Goal: Task Accomplishment & Management: Complete application form

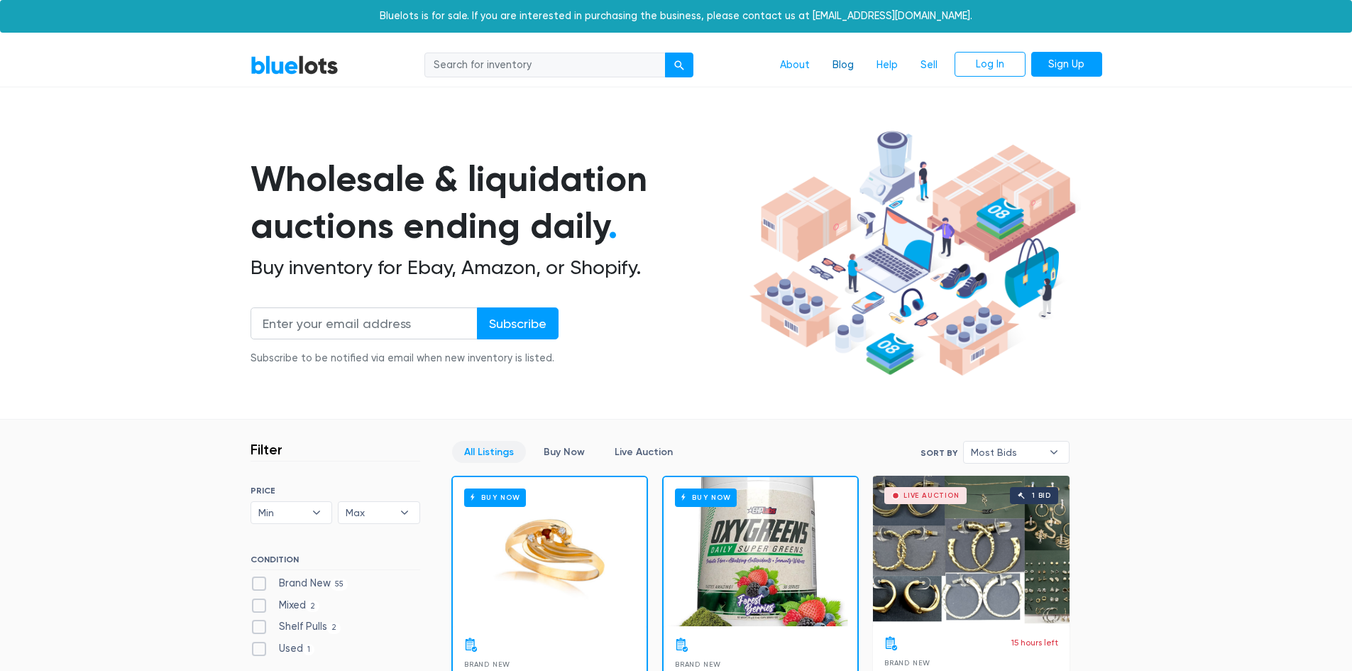
click at [836, 61] on link "Blog" at bounding box center [843, 65] width 44 height 27
click at [939, 64] on link "Sell" at bounding box center [929, 65] width 40 height 27
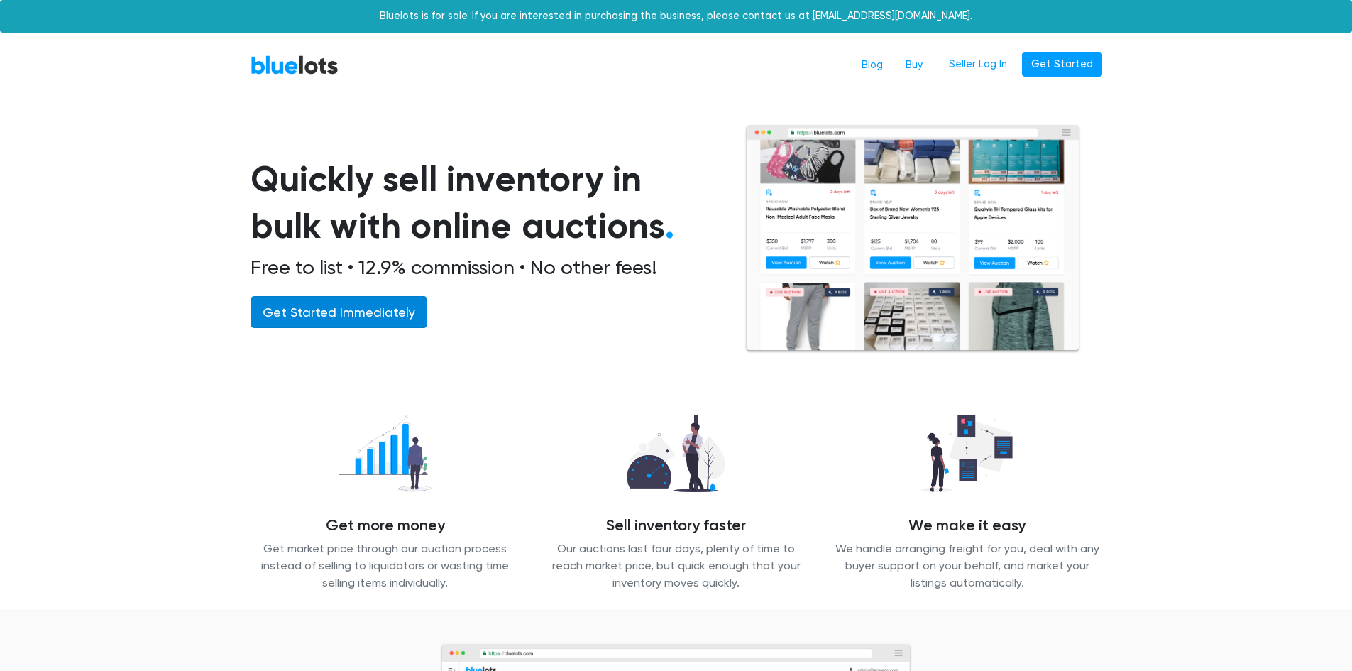
click at [358, 307] on link "Get Started Immediately" at bounding box center [339, 312] width 177 height 32
click at [985, 66] on link "Seller Log In" at bounding box center [978, 65] width 77 height 26
click at [1078, 65] on link "Get Started" at bounding box center [1062, 65] width 80 height 26
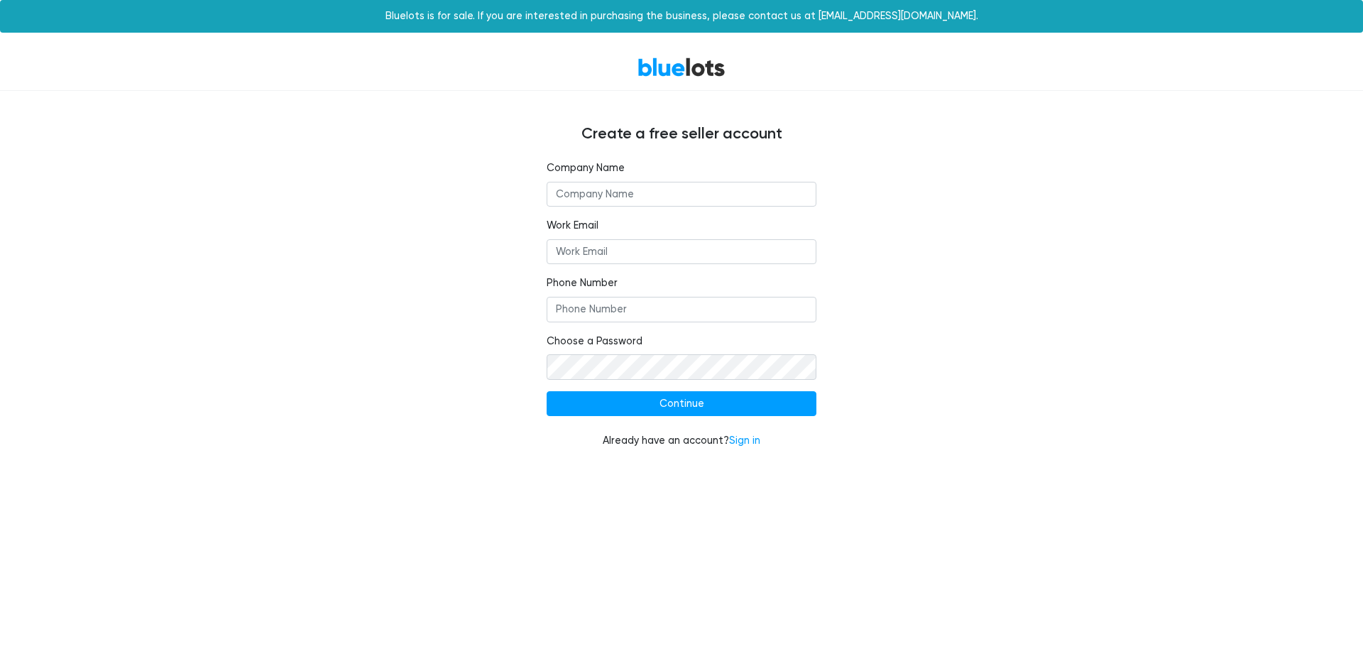
click at [637, 190] on input "text" at bounding box center [681, 195] width 270 height 26
click at [566, 188] on input "EZGOODS INC" at bounding box center [681, 195] width 270 height 26
type input "EZ GOODS INC"
click at [603, 251] on input "Work Email" at bounding box center [681, 252] width 270 height 26
type input "EZGOODS56@GMAIL.COM"
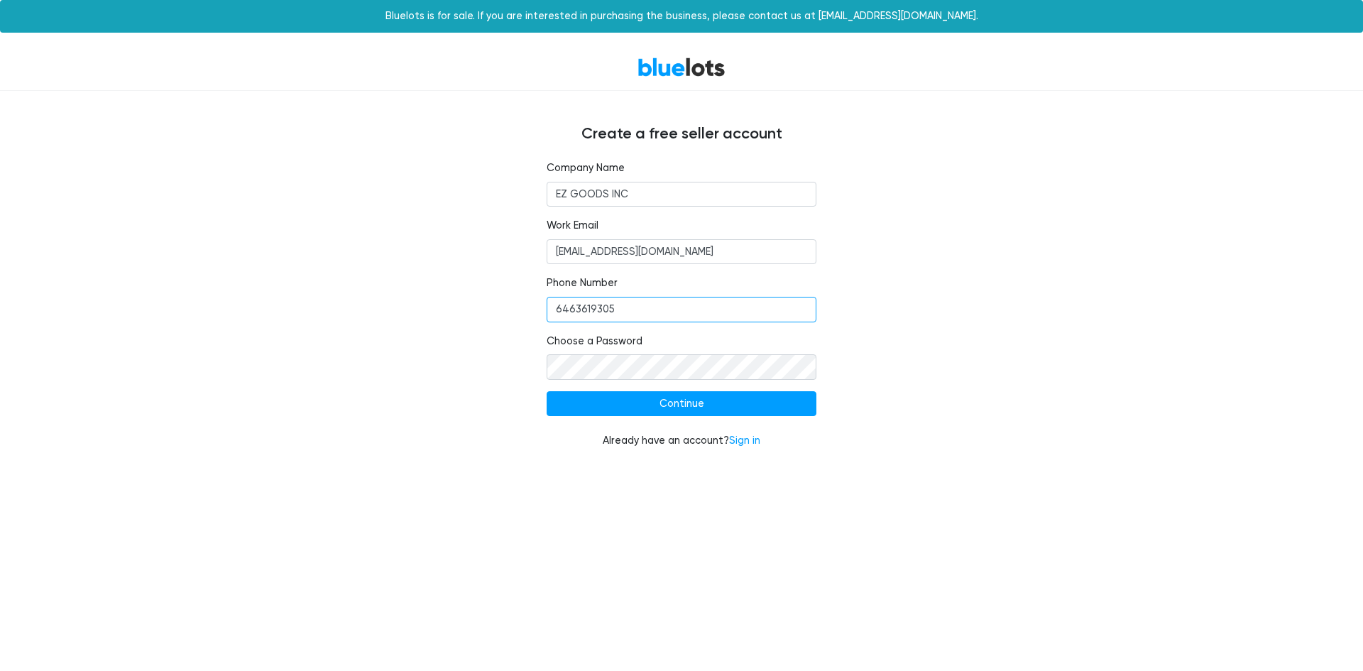
type input "6463619305"
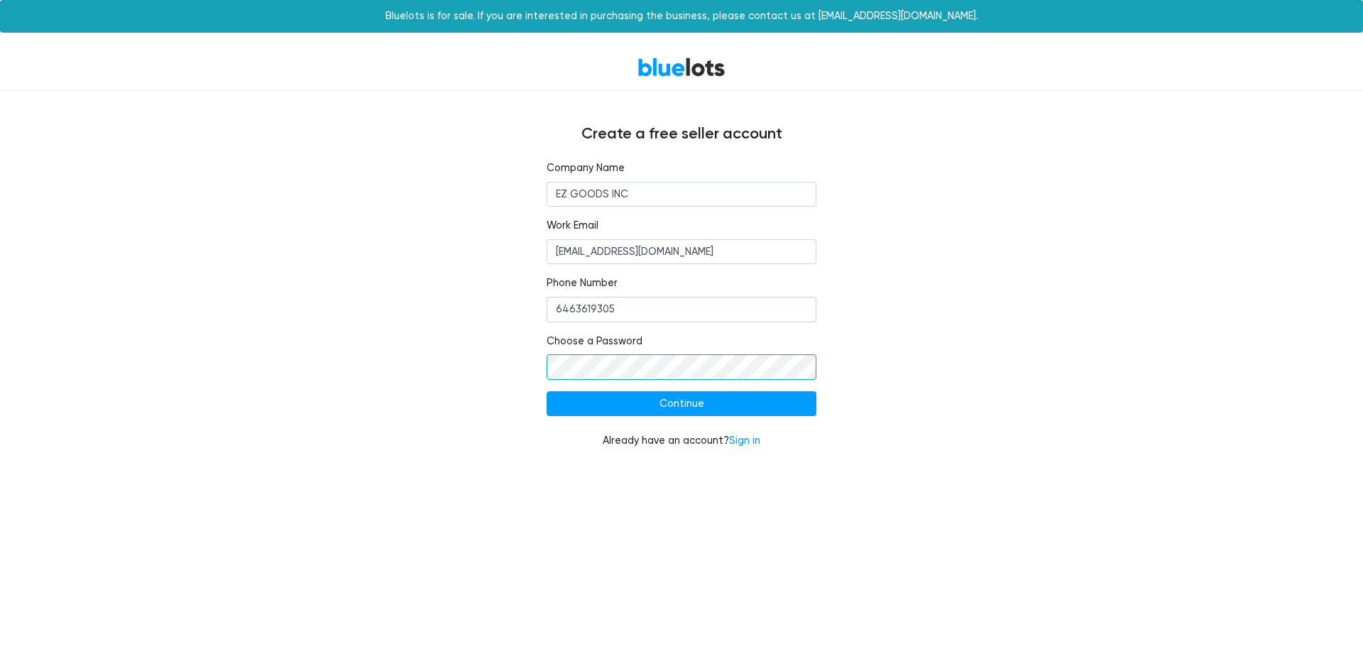
click at [480, 374] on div "Company Name EZ GOODS INC Work Email EZGOODS56@GMAIL.COM Phone Number 646361930…" at bounding box center [681, 312] width 873 height 305
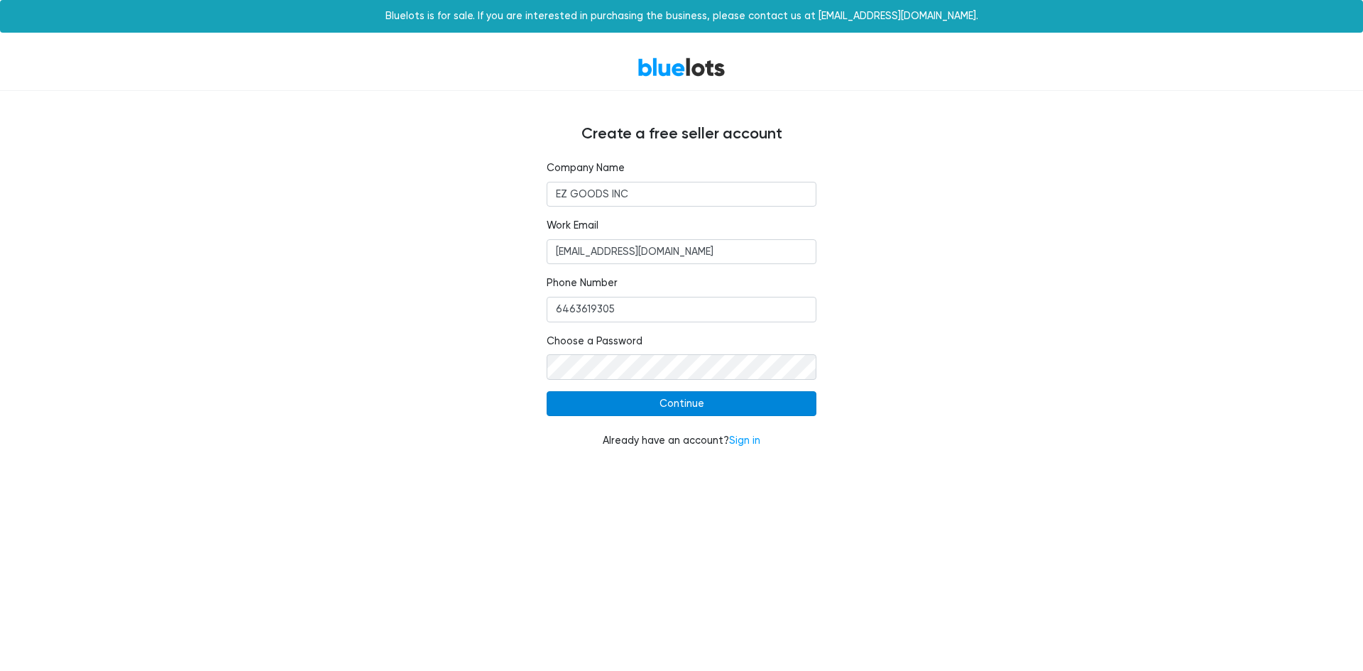
click at [700, 411] on input "Continue" at bounding box center [681, 404] width 270 height 26
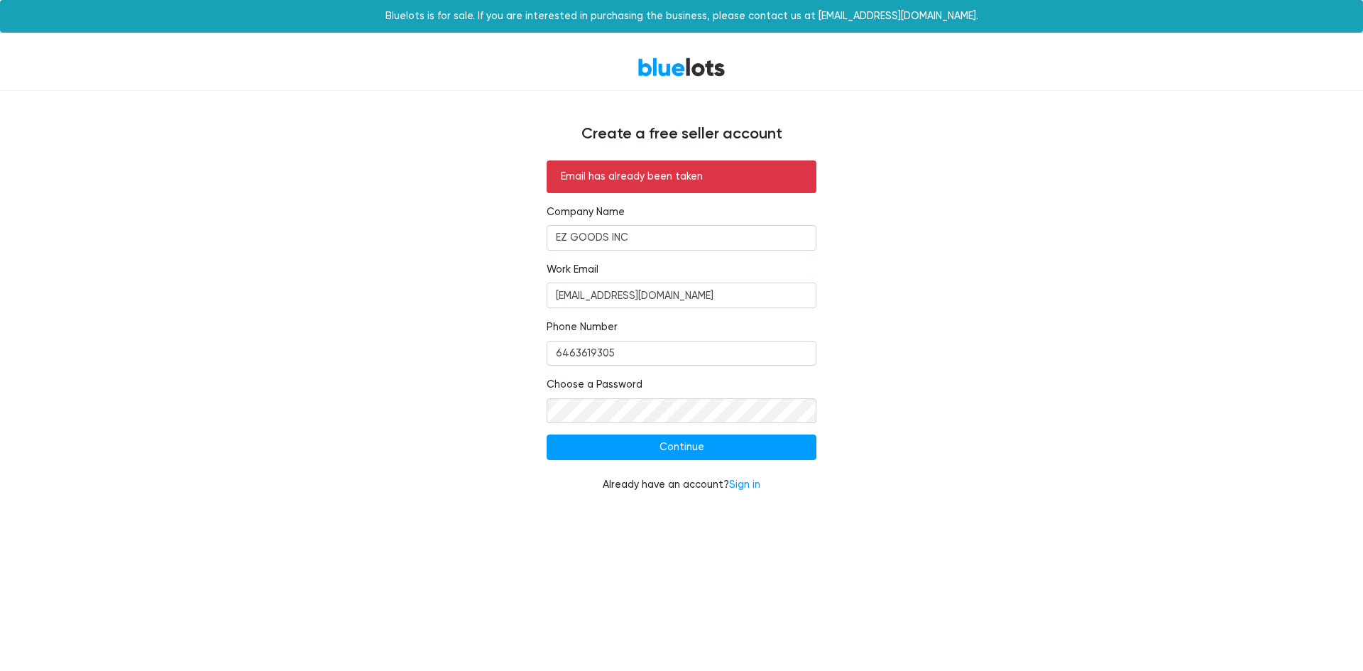
drag, startPoint x: 656, startPoint y: 238, endPoint x: 519, endPoint y: 238, distance: 137.0
click at [519, 238] on div "Email has already been taken Company Name EZ GOODS INC Work Email ezgoods56@gma…" at bounding box center [681, 334] width 873 height 349
click at [255, 387] on div "Email has already been taken Company Name EZ GOODS INC Work Email ezgoods56@gma…" at bounding box center [681, 334] width 873 height 349
drag, startPoint x: 659, startPoint y: 236, endPoint x: 431, endPoint y: 252, distance: 229.1
click at [444, 252] on div "Email has already been taken Company Name EZ GOODS INC Work Email ezgoods56@gma…" at bounding box center [681, 334] width 873 height 349
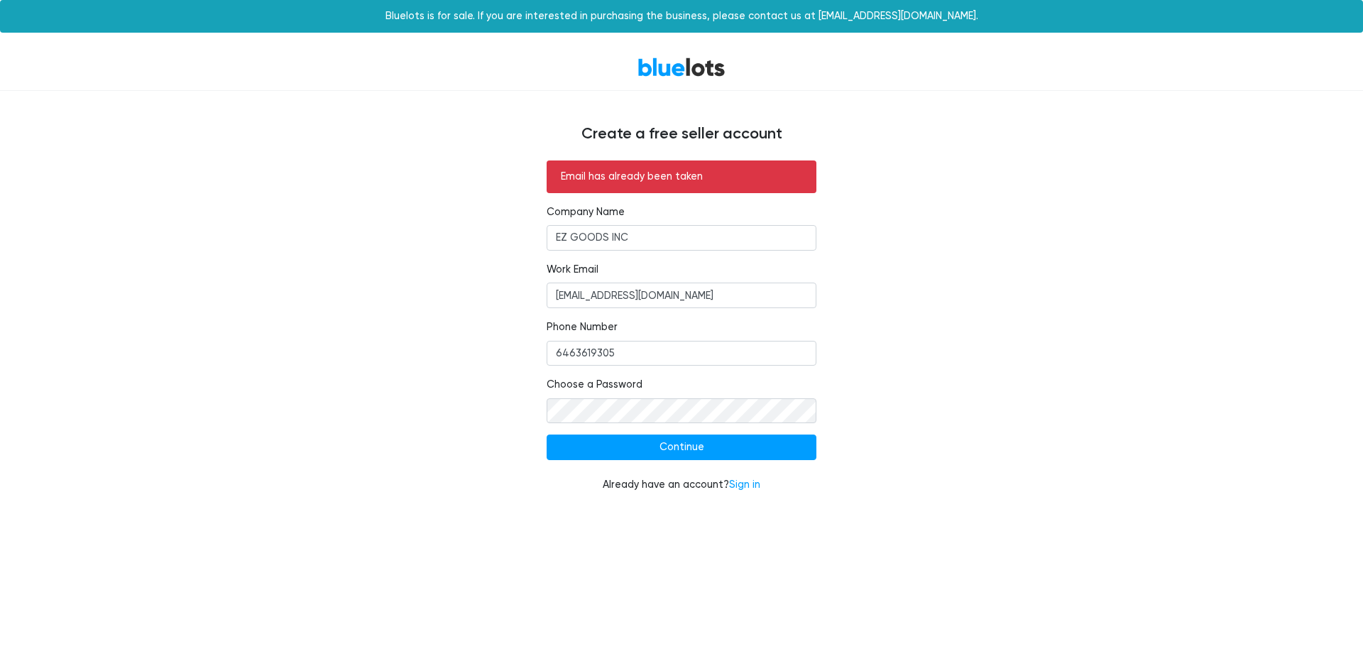
click at [431, 252] on div "Email has already been taken Company Name EZ GOODS INC Work Email ezgoods56@gma…" at bounding box center [681, 334] width 873 height 349
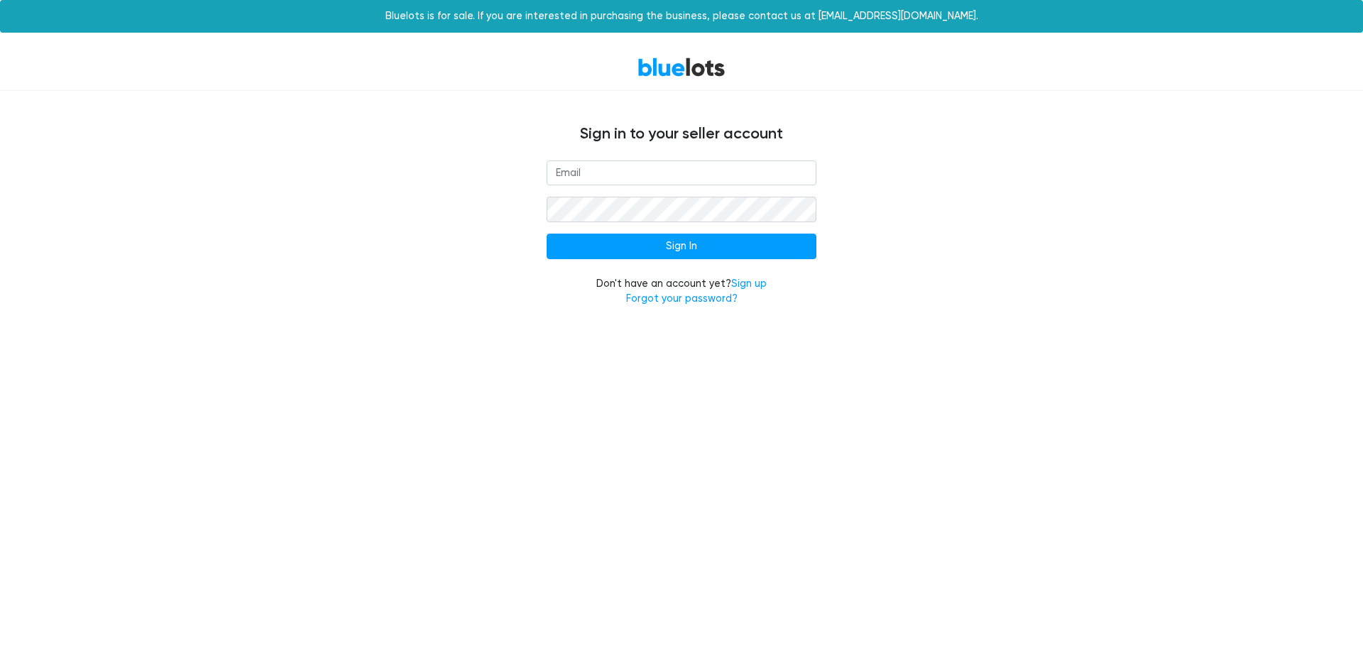
click at [681, 176] on input "email" at bounding box center [681, 173] width 270 height 26
type input "[EMAIL_ADDRESS][DOMAIN_NAME]"
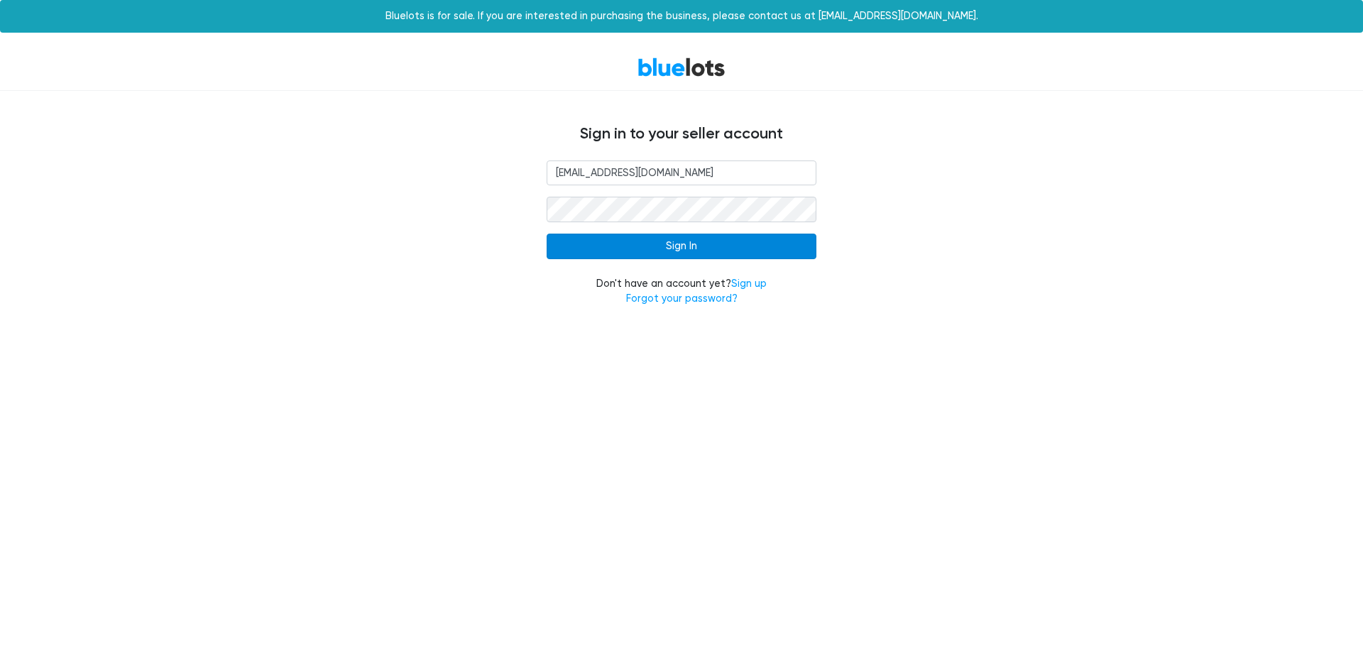
click at [645, 249] on input "Sign In" at bounding box center [681, 246] width 270 height 26
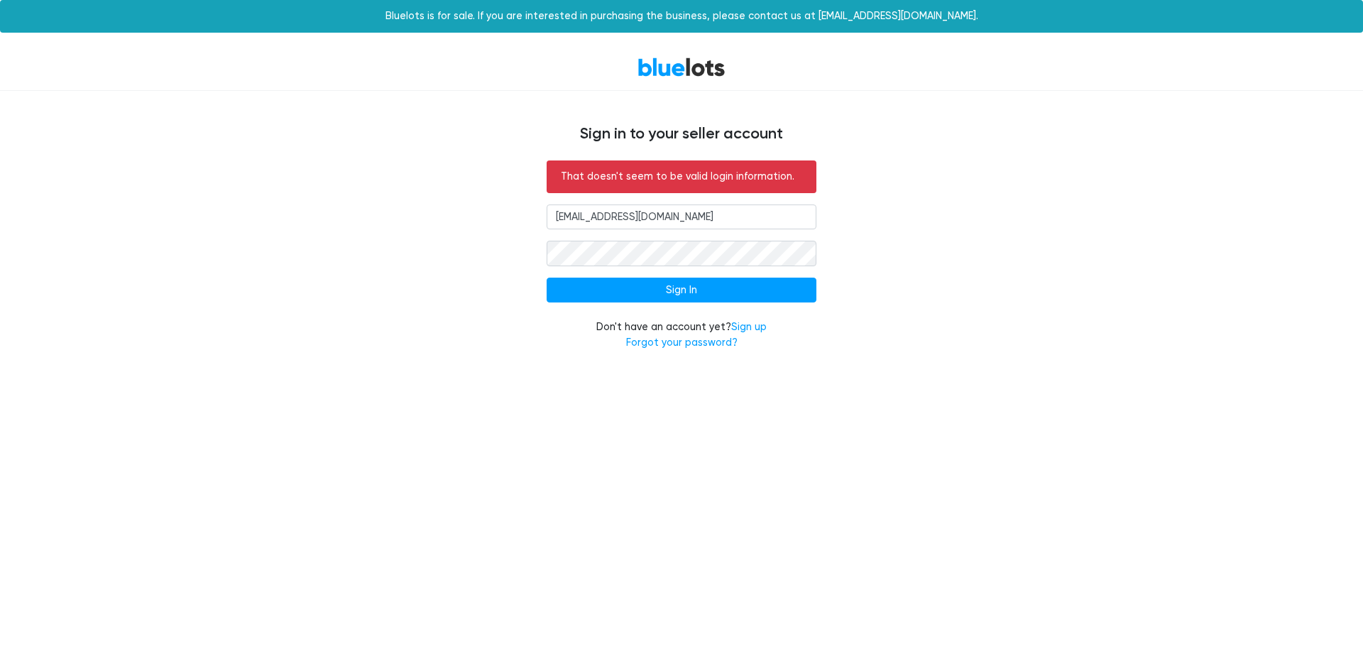
drag, startPoint x: 699, startPoint y: 216, endPoint x: 615, endPoint y: 229, distance: 84.7
click at [615, 229] on input "[EMAIL_ADDRESS][DOMAIN_NAME]" at bounding box center [681, 217] width 270 height 26
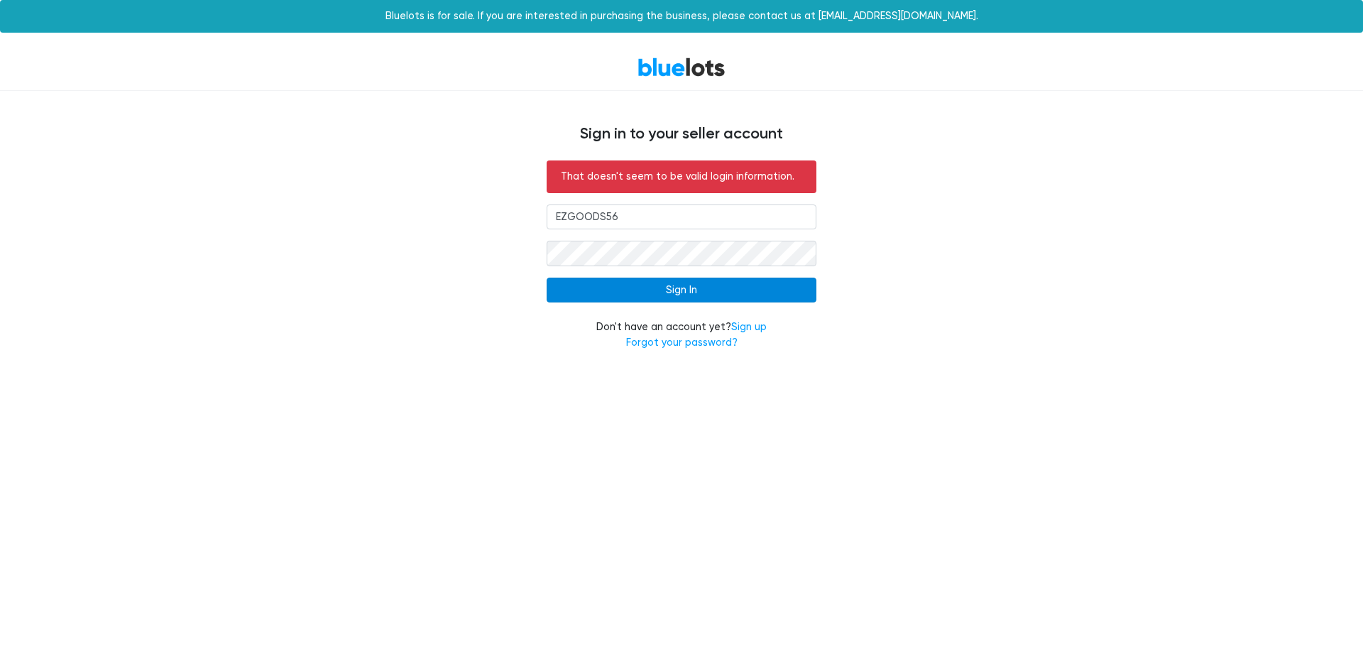
click at [620, 292] on input "Sign In" at bounding box center [681, 290] width 270 height 26
click at [646, 217] on input "EZGOODS56" at bounding box center [681, 217] width 270 height 26
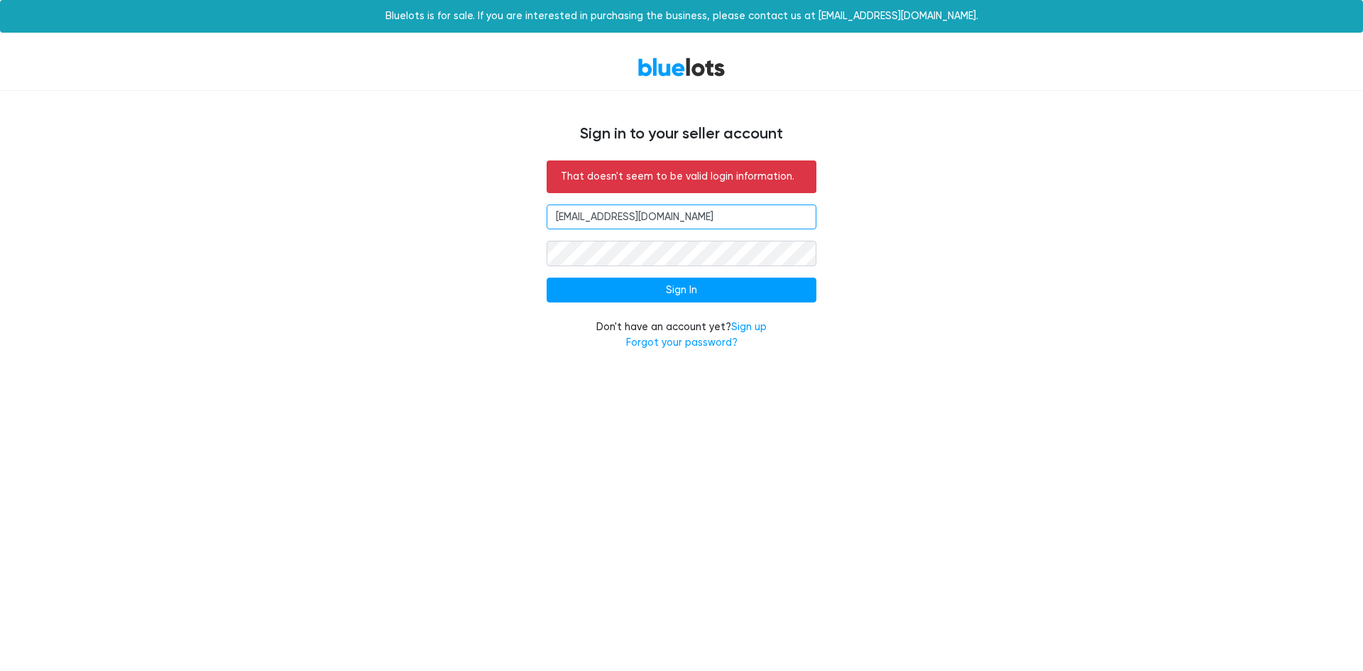
type input "EZGOODS56@gmail.com"
click at [974, 197] on div "That doesn't seem to be valid login information. EZGOODS56@gmail.com Sign In Do…" at bounding box center [681, 263] width 873 height 207
click at [657, 339] on link "Forgot your password?" at bounding box center [681, 342] width 111 height 12
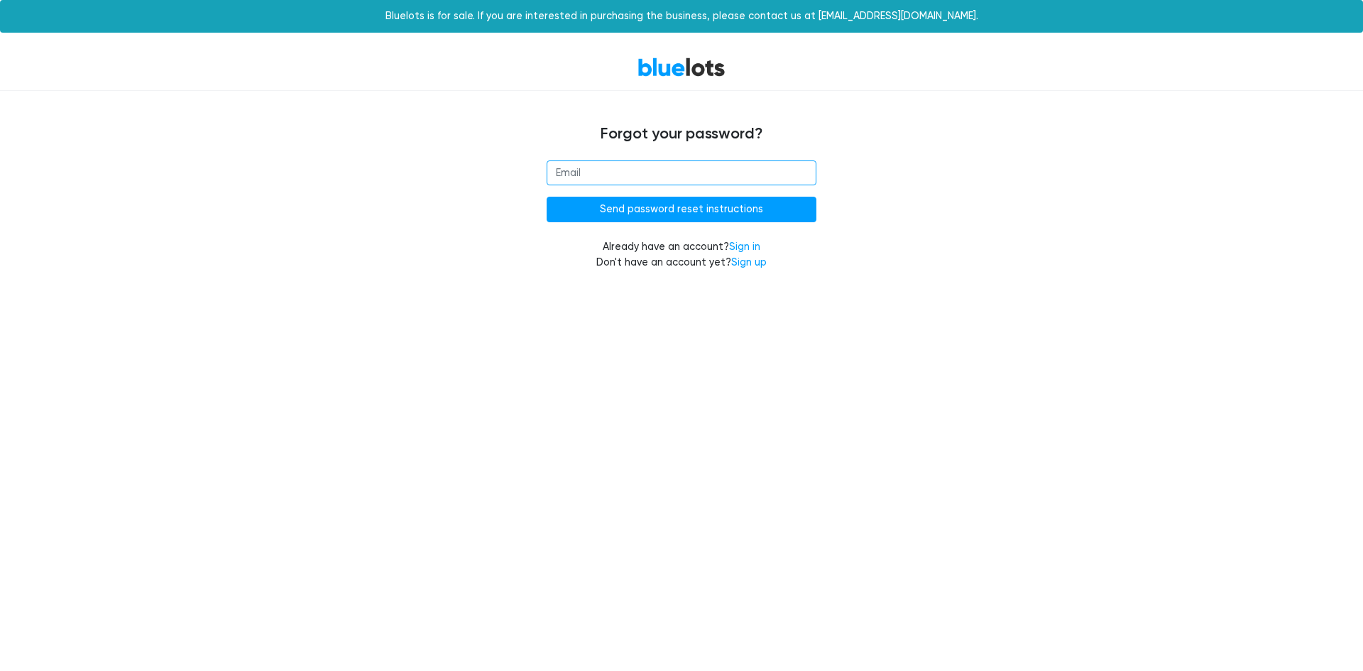
click at [637, 166] on input "email" at bounding box center [681, 173] width 270 height 26
type input "EZGOODS56@GMAIL.COM"
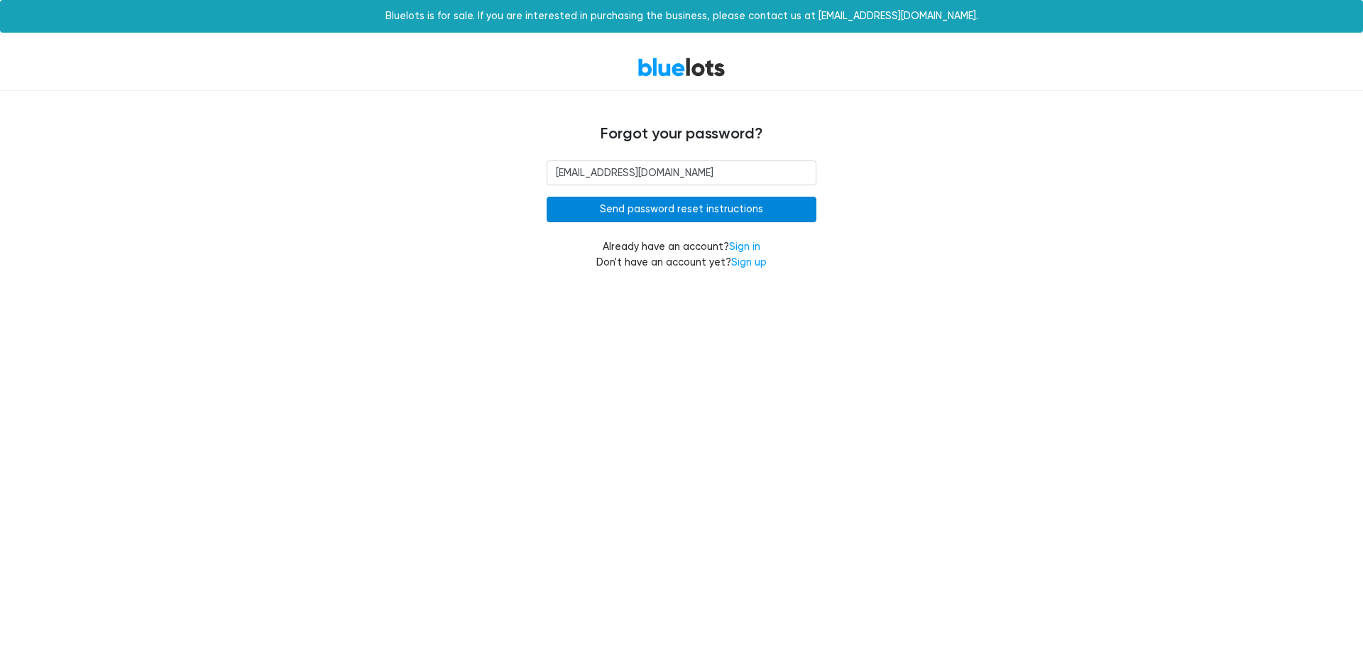
click at [605, 209] on input "Send password reset instructions" at bounding box center [681, 210] width 270 height 26
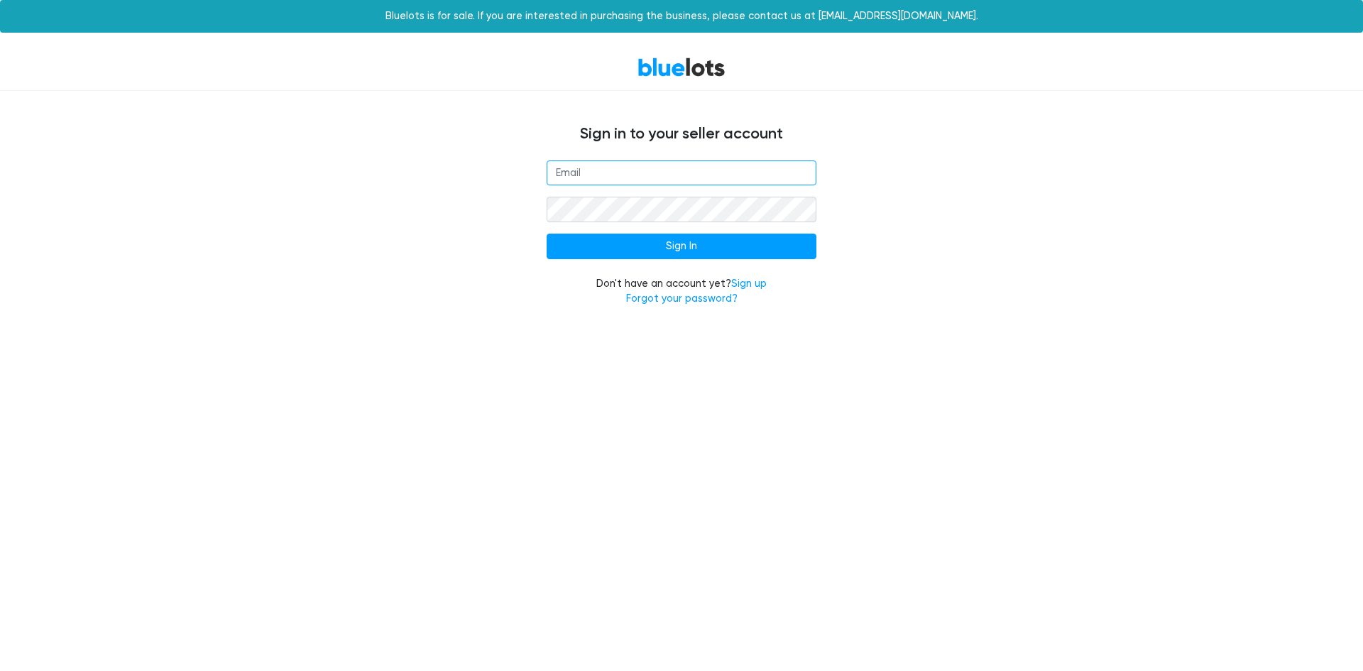
click at [620, 175] on input "email" at bounding box center [681, 173] width 270 height 26
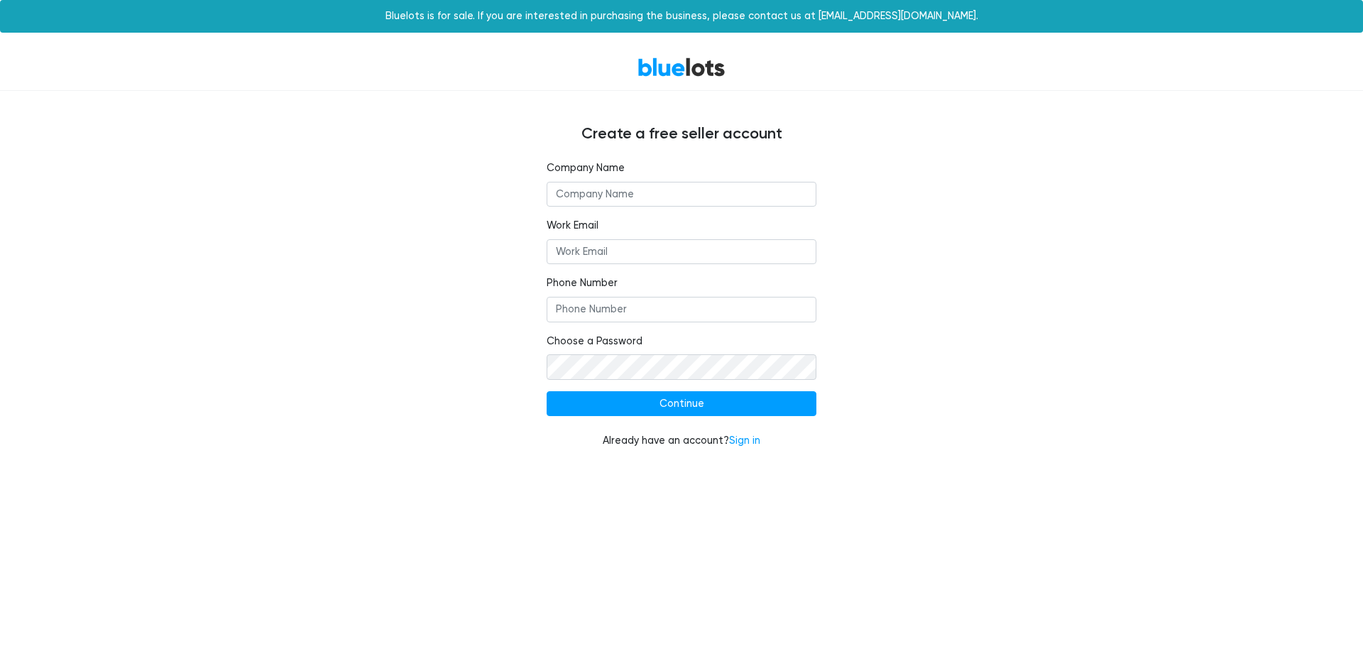
click at [659, 197] on input "text" at bounding box center [681, 195] width 270 height 26
type input "S&J Distributors"
click at [622, 256] on input "Work Email" at bounding box center [681, 252] width 270 height 26
paste input "jsdistributors082@gmail.com"
type input "jsdistributors082@gmail.com"
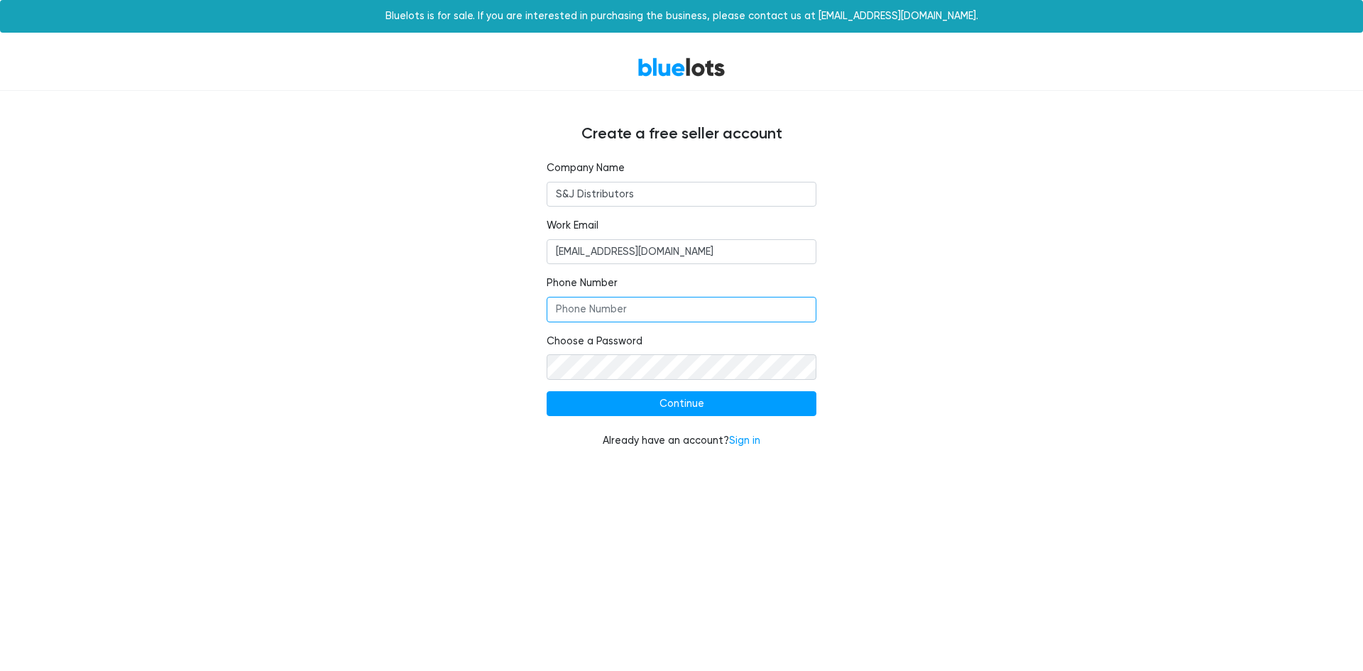
click at [594, 309] on input "Phone Number" at bounding box center [681, 310] width 270 height 26
type input "6463619305"
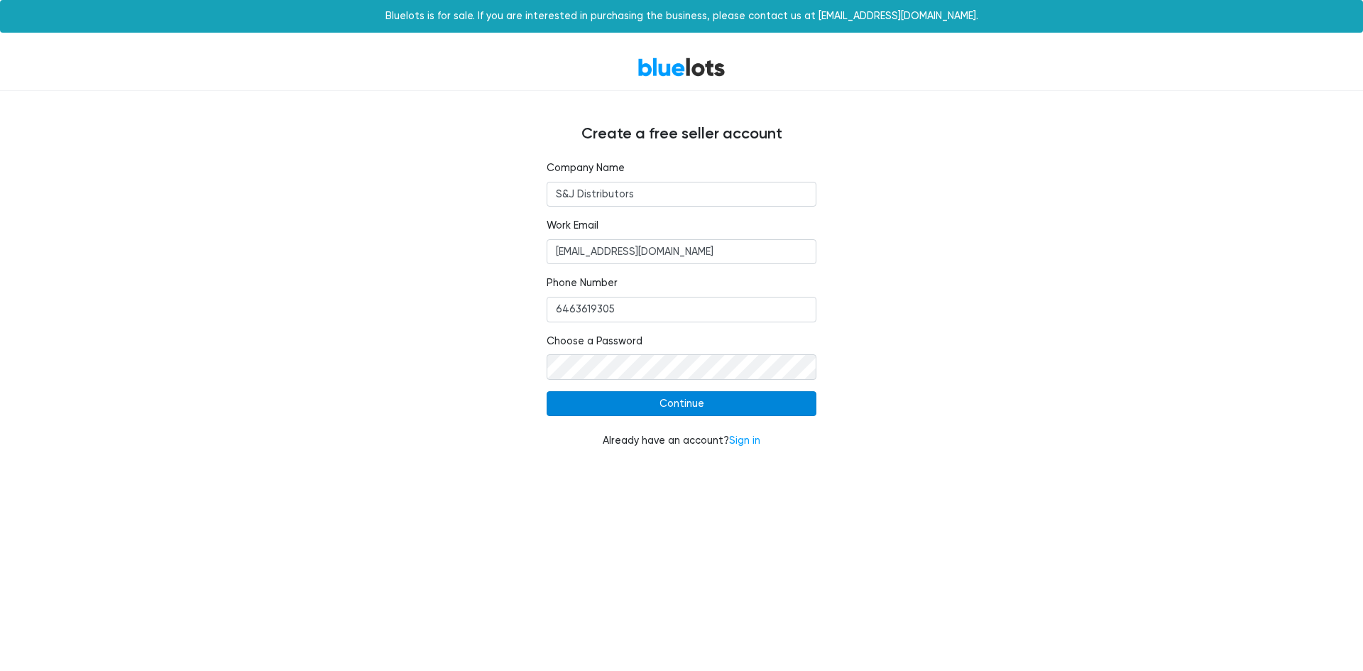
click at [604, 402] on input "Continue" at bounding box center [681, 404] width 270 height 26
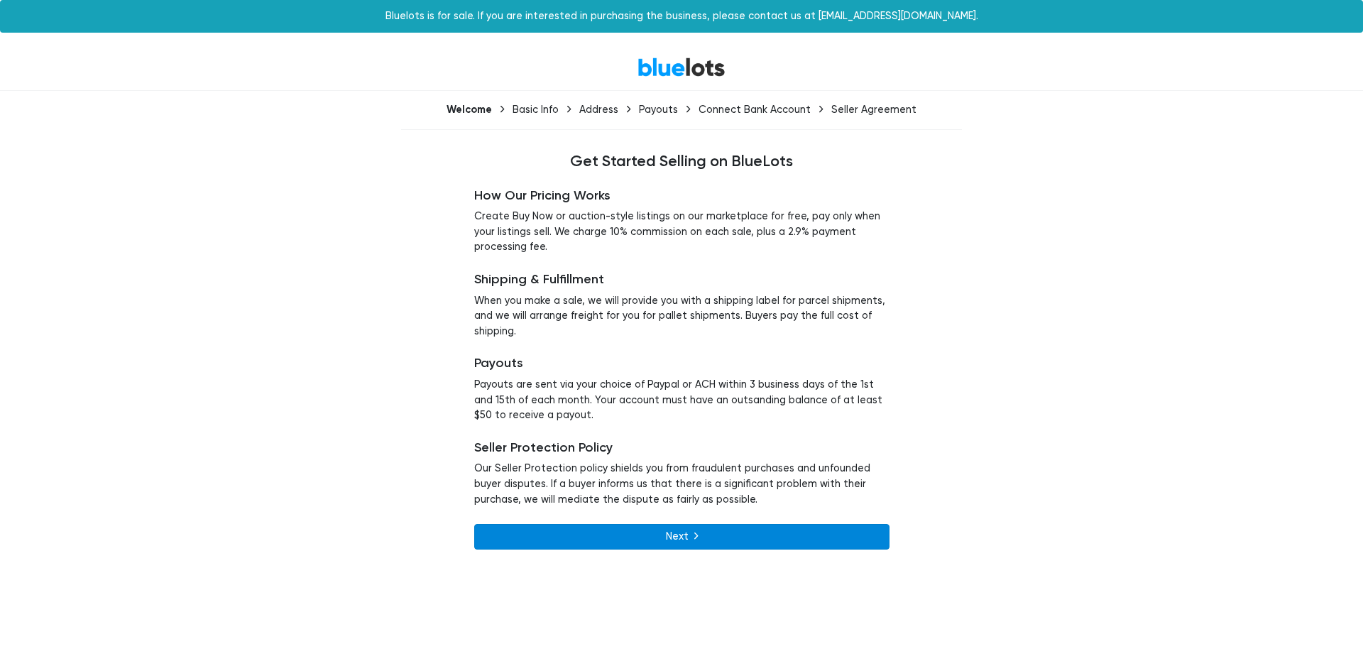
click at [685, 532] on link "Next" at bounding box center [681, 537] width 415 height 26
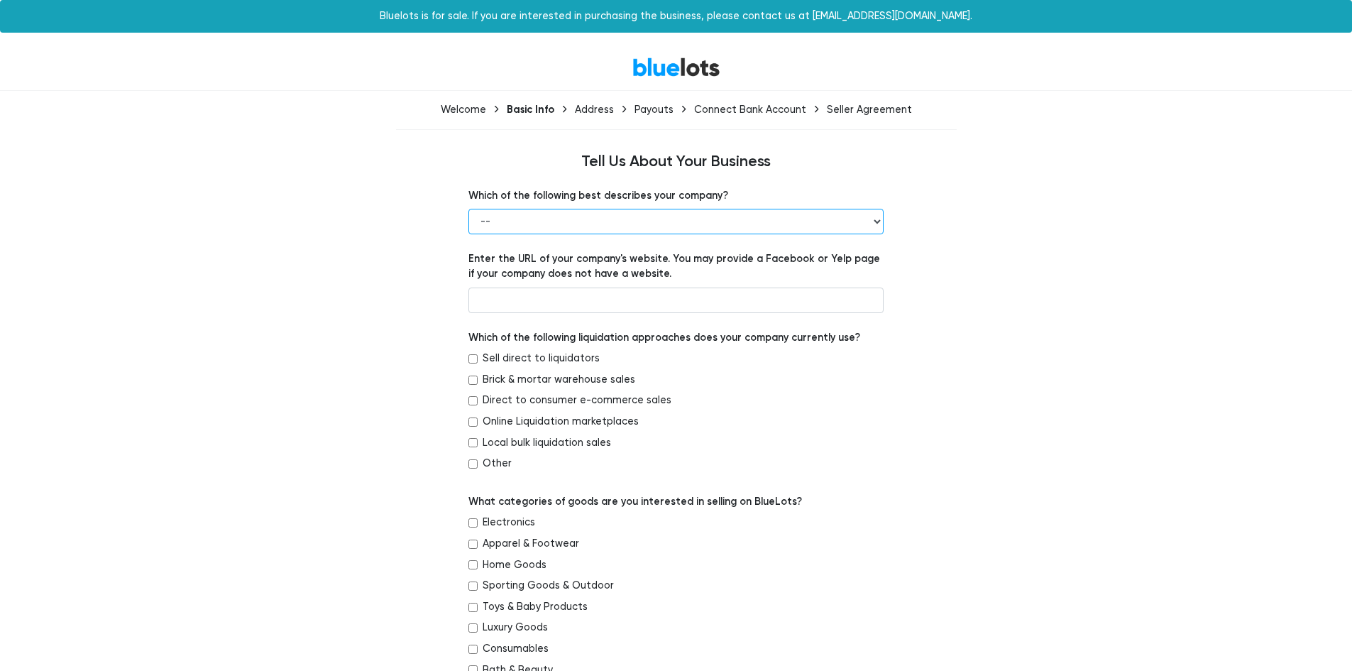
click at [871, 220] on select "-- Retailer Wholesaler Brand or Manufacturer Liquidator 3PL Other" at bounding box center [675, 222] width 415 height 26
select select "Wholesaler"
click at [468, 209] on select "-- Retailer Wholesaler Brand or Manufacturer Liquidator 3PL Other" at bounding box center [675, 222] width 415 height 26
click at [535, 359] on label "Sell direct to liquidators" at bounding box center [541, 359] width 117 height 16
click at [478, 359] on input "Sell direct to liquidators" at bounding box center [472, 358] width 9 height 9
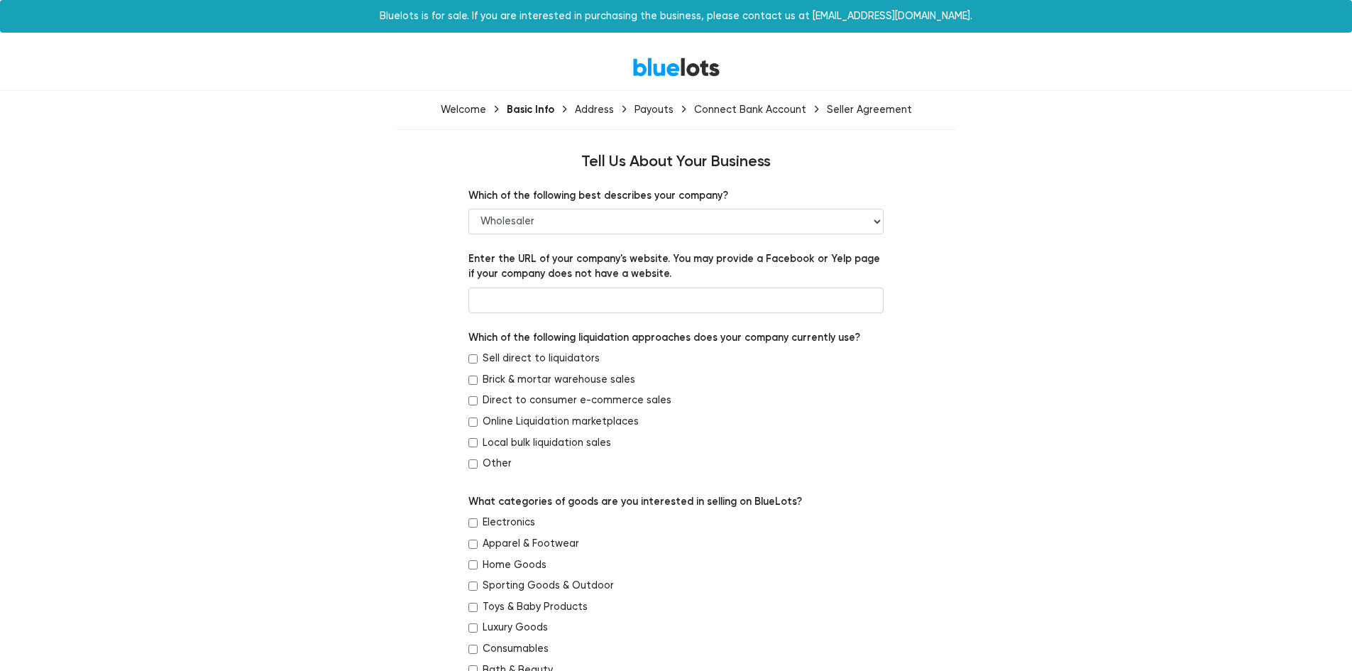
checkbox input "true"
click at [473, 378] on input "Brick & mortar warehouse sales" at bounding box center [472, 379] width 9 height 9
checkbox input "true"
click at [475, 400] on input "Direct to consumer e-commerce sales" at bounding box center [472, 400] width 9 height 9
checkbox input "true"
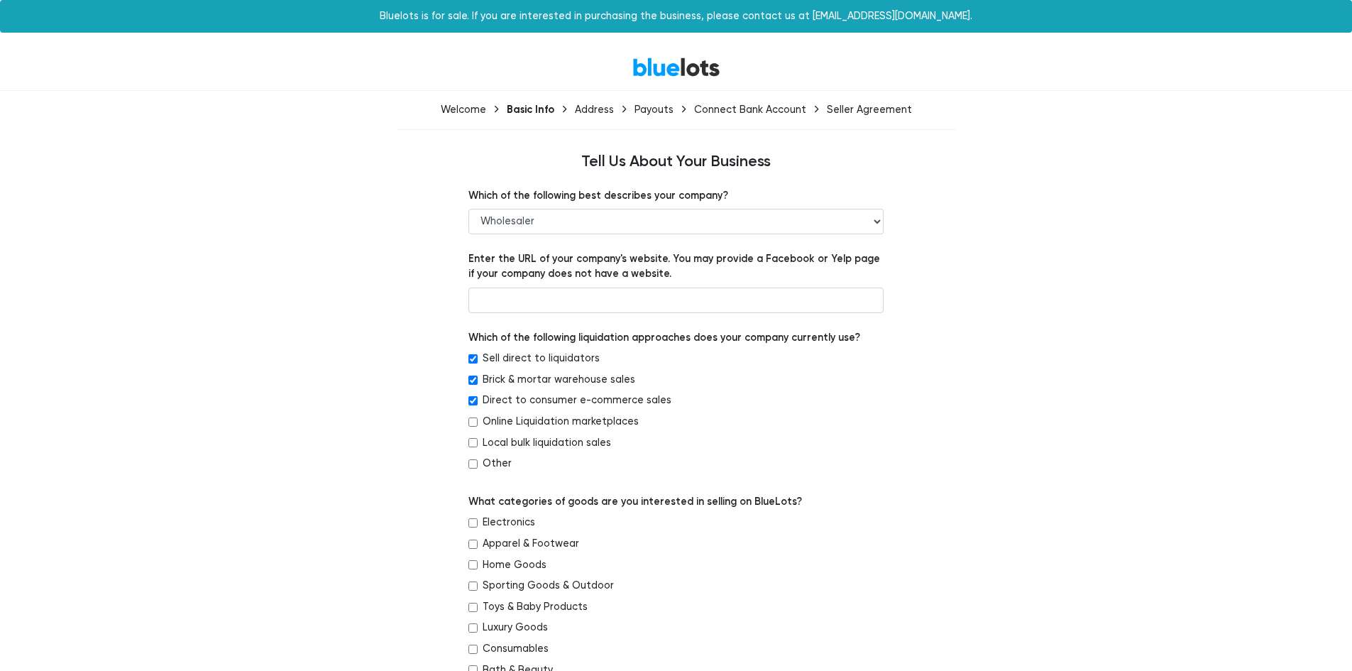
click at [474, 444] on input "Local bulk liquidation sales" at bounding box center [472, 442] width 9 height 9
checkbox input "true"
click at [472, 424] on input "Online Liquidation marketplaces" at bounding box center [472, 421] width 9 height 9
checkbox input "true"
click at [475, 379] on input "Brick & mortar warehouse sales" at bounding box center [472, 379] width 9 height 9
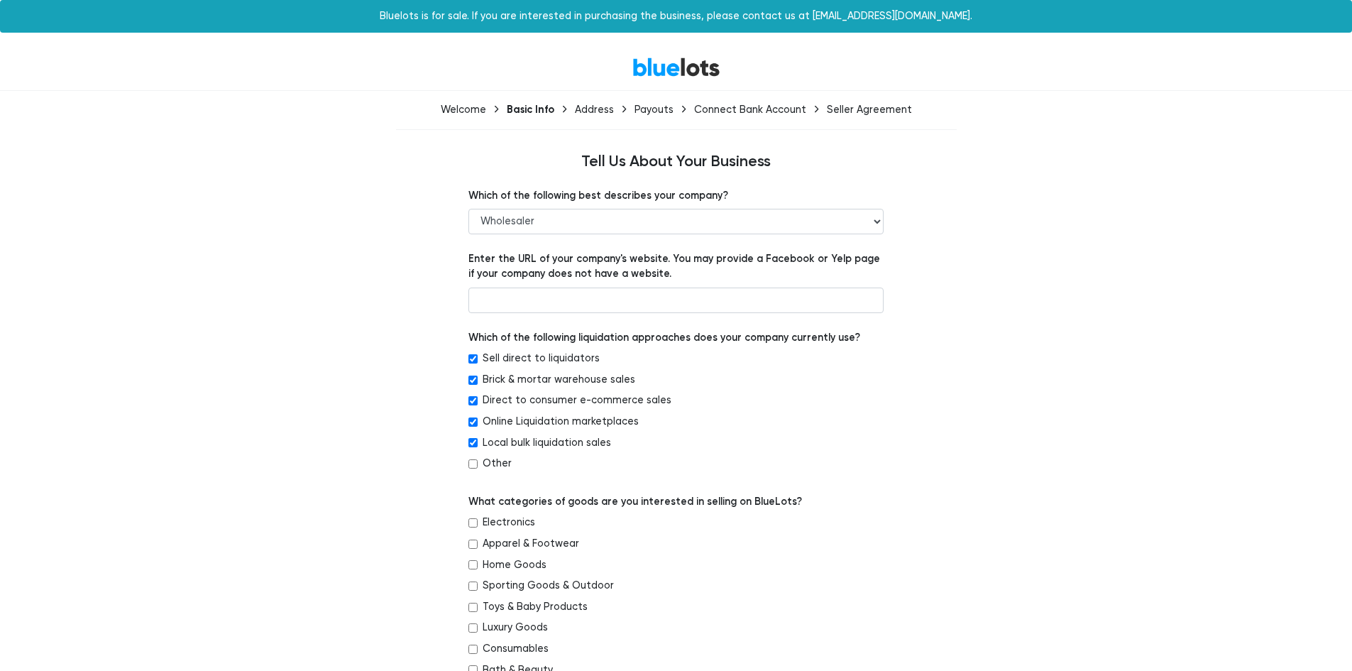
checkbox input "false"
click at [476, 401] on input "Direct to consumer e-commerce sales" at bounding box center [472, 400] width 9 height 9
checkbox input "false"
click at [473, 446] on input "Local bulk liquidation sales" at bounding box center [472, 442] width 9 height 9
checkbox input "false"
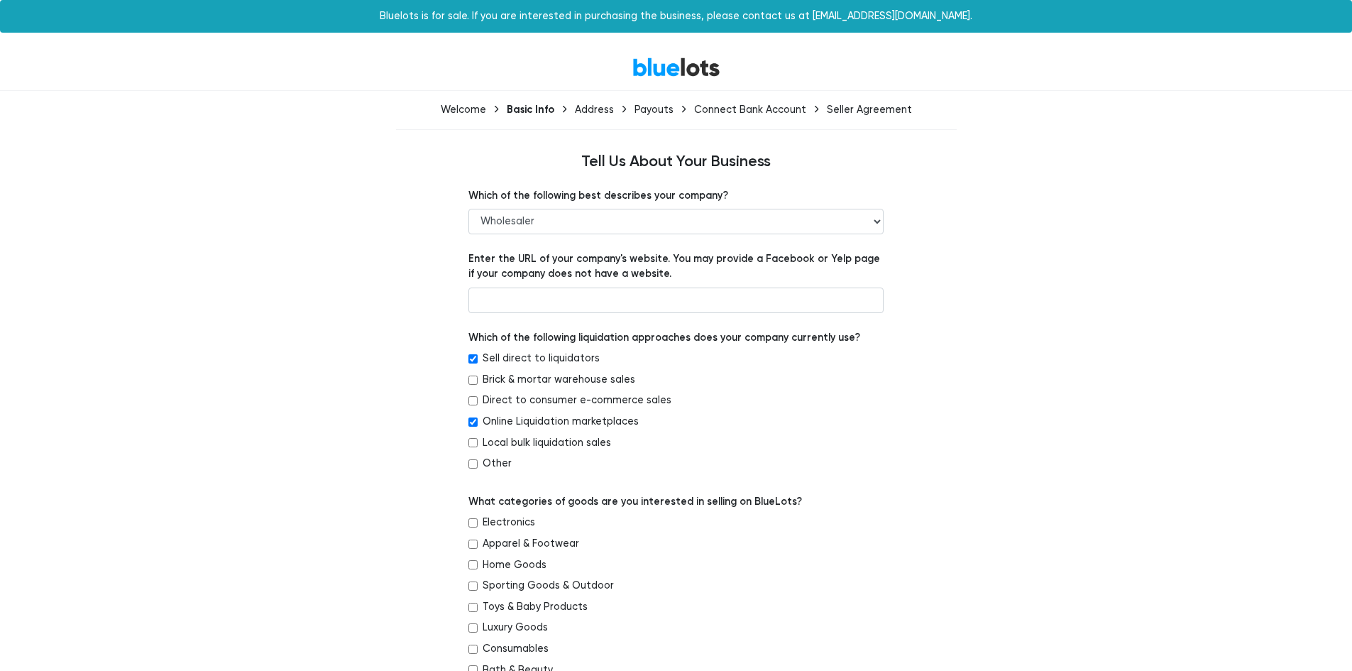
click at [475, 422] on input "Online Liquidation marketplaces" at bounding box center [472, 421] width 9 height 9
checkbox input "false"
click at [474, 356] on input "Sell direct to liquidators" at bounding box center [472, 358] width 9 height 9
checkbox input "false"
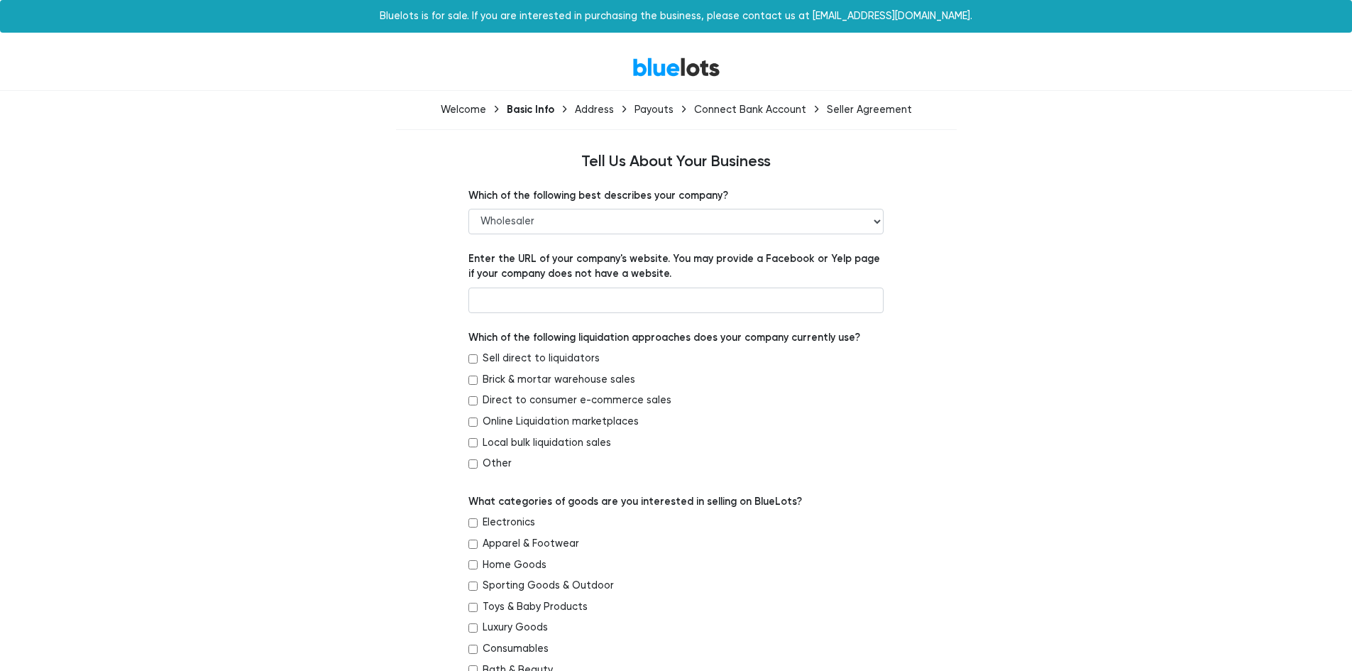
click at [477, 462] on input "Other" at bounding box center [472, 463] width 9 height 9
checkbox input "true"
click at [471, 444] on input "Local bulk liquidation sales" at bounding box center [472, 442] width 9 height 9
checkbox input "true"
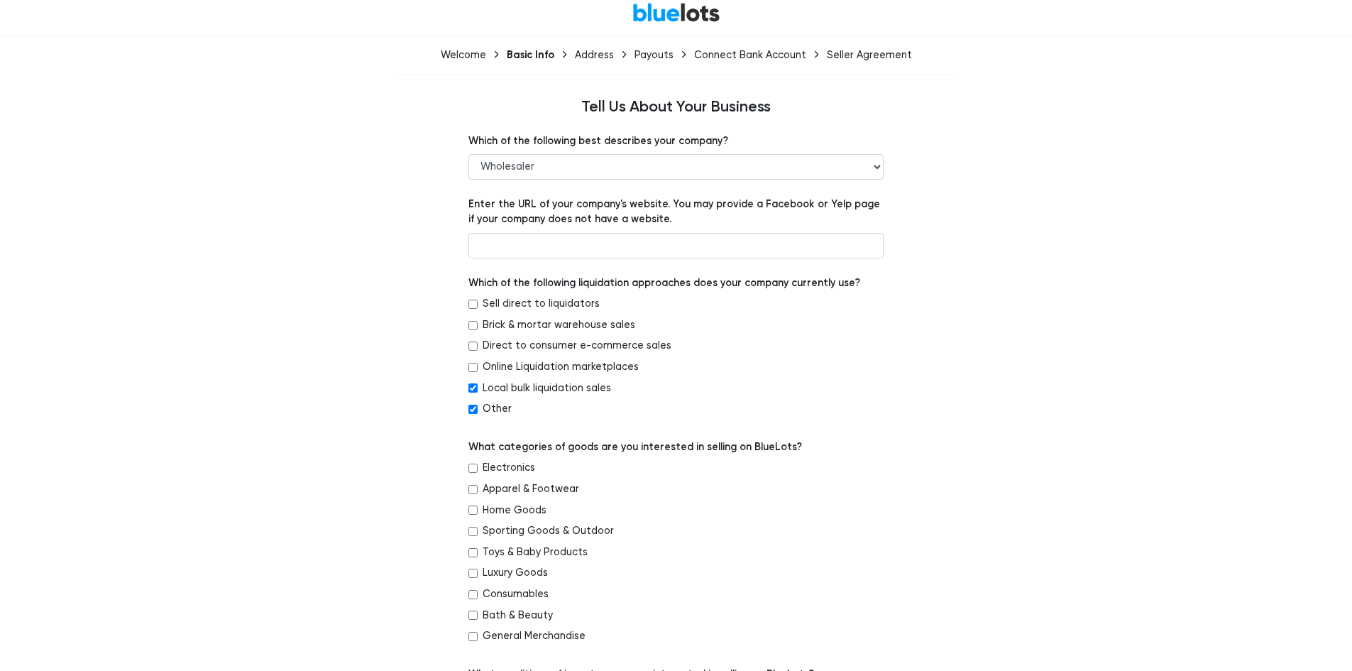
scroll to position [71, 0]
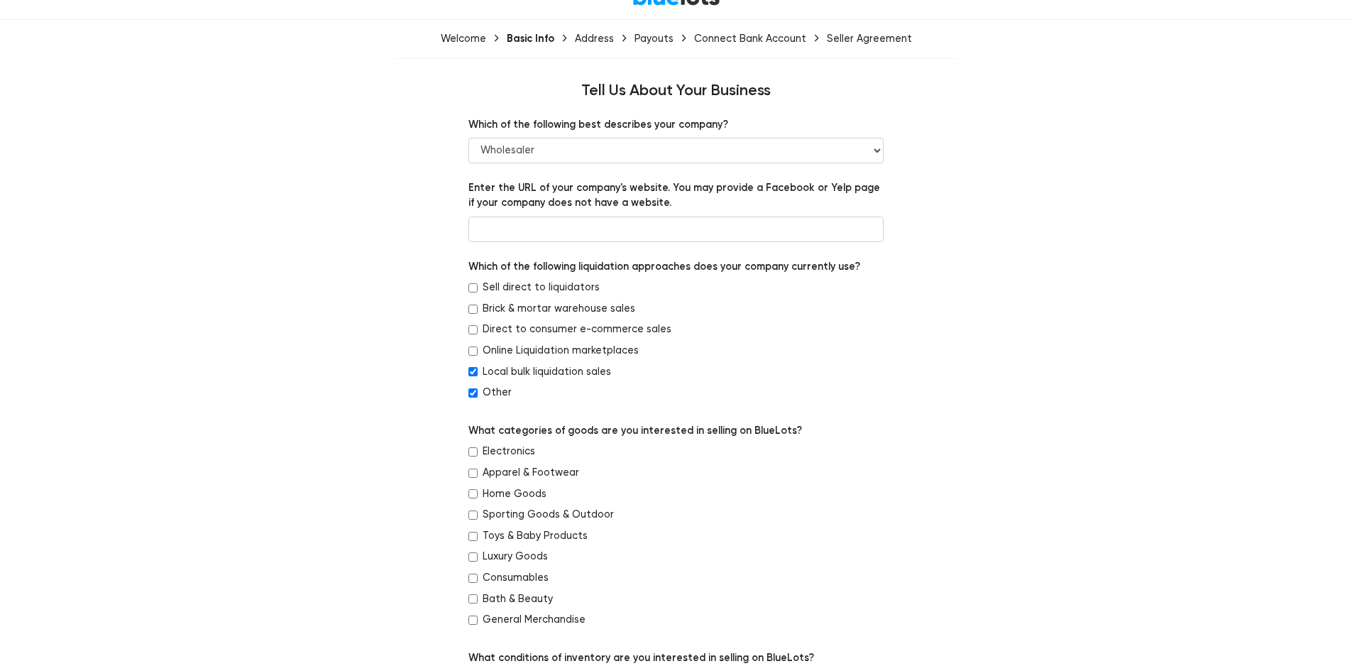
click at [474, 449] on input "Electronics" at bounding box center [472, 451] width 9 height 9
checkbox input "true"
click at [471, 475] on input "Apparel & Footwear" at bounding box center [472, 472] width 9 height 9
checkbox input "true"
click at [477, 494] on input "Home Goods" at bounding box center [472, 493] width 9 height 9
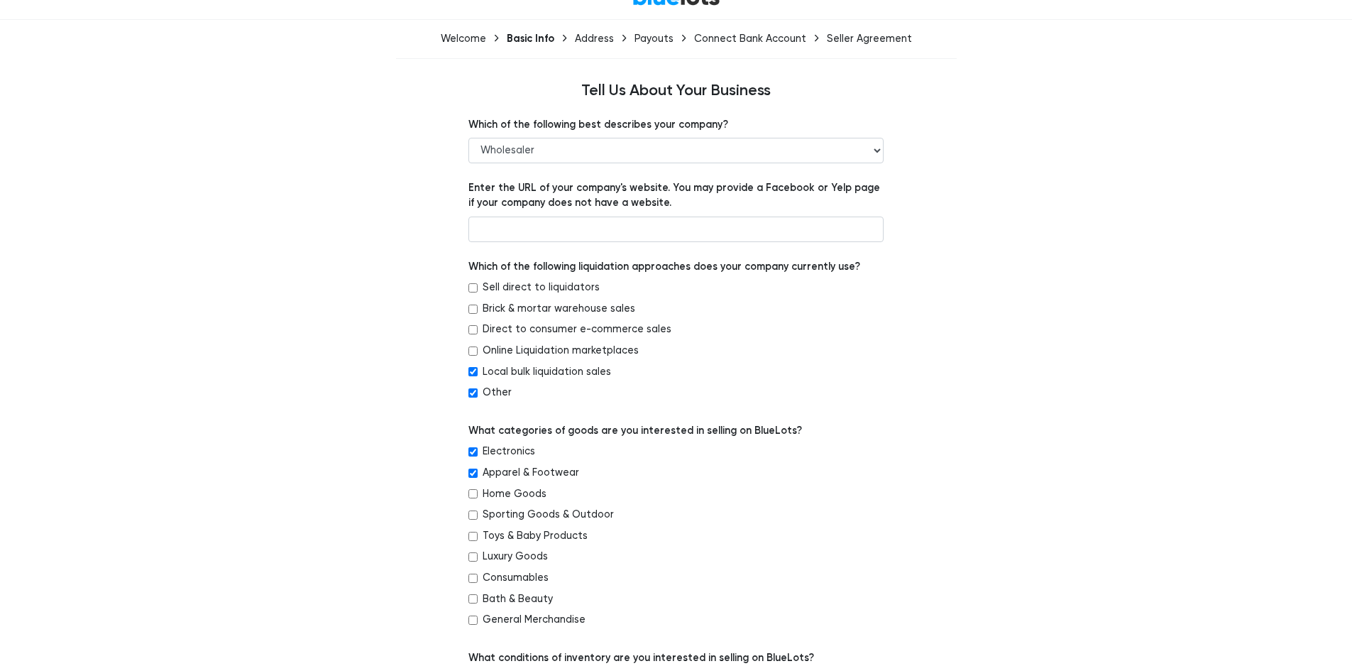
checkbox input "true"
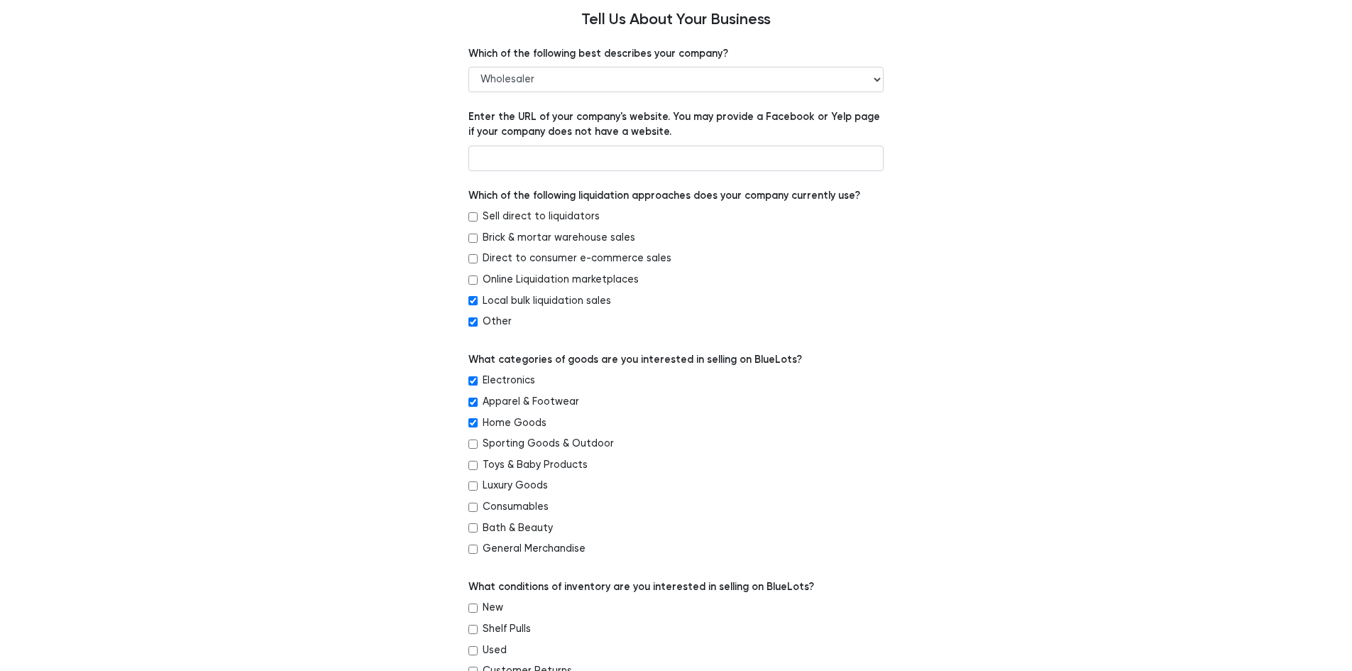
click at [476, 502] on input "Consumables" at bounding box center [472, 506] width 9 height 9
checkbox input "true"
click at [473, 545] on input "General Merchandise" at bounding box center [472, 548] width 9 height 9
checkbox input "true"
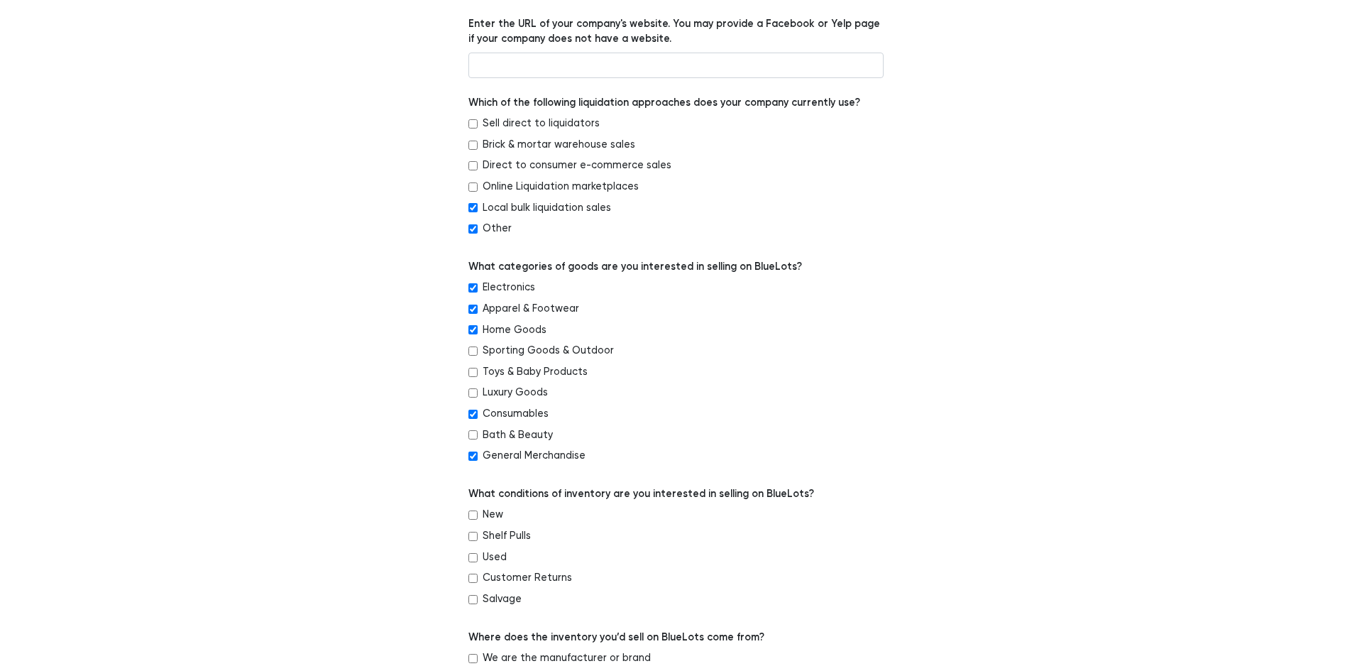
scroll to position [284, 0]
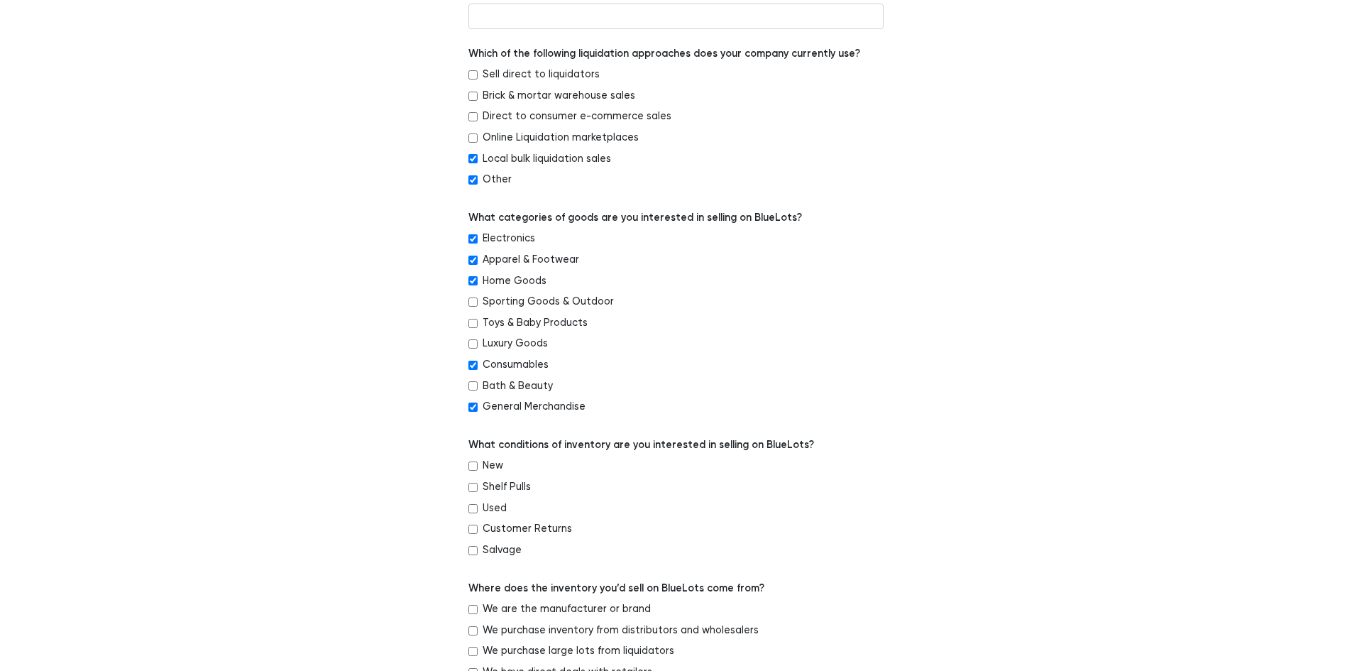
click at [475, 260] on input "Apparel & Footwear" at bounding box center [472, 259] width 9 height 9
checkbox input "false"
click at [478, 384] on div "Bath & Beauty" at bounding box center [675, 388] width 415 height 21
click at [473, 389] on input "Bath & Beauty" at bounding box center [472, 385] width 9 height 9
checkbox input "true"
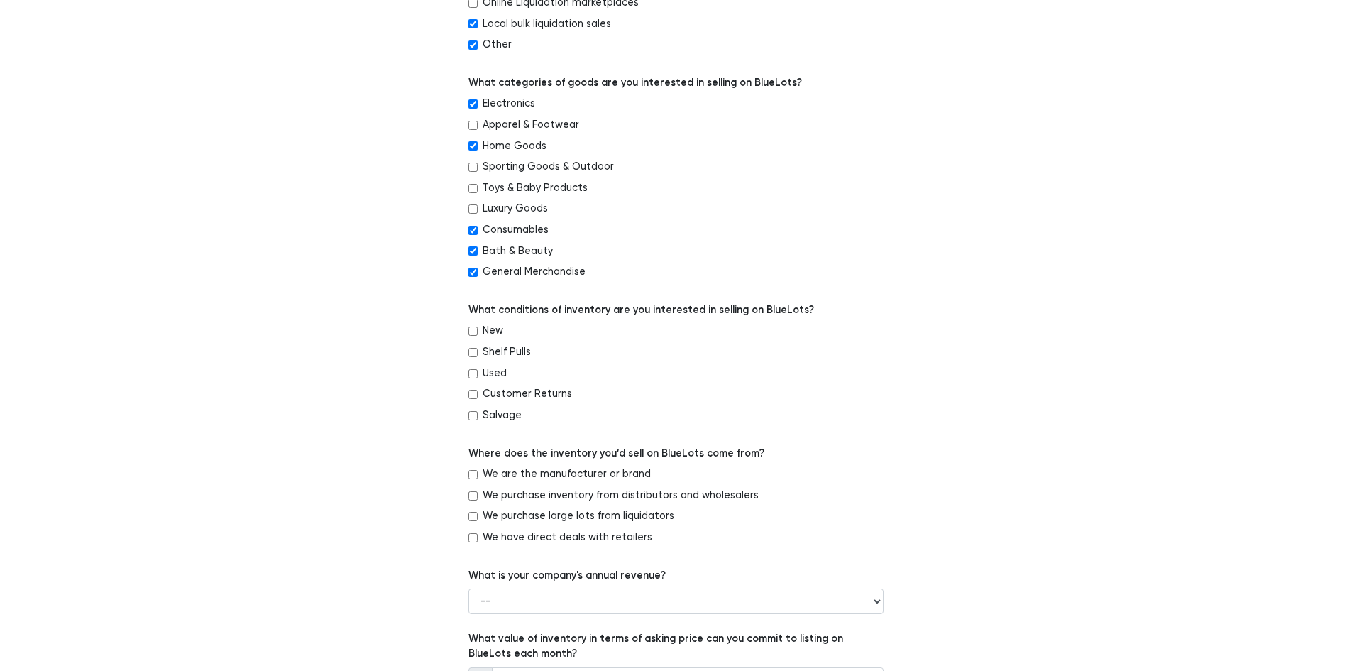
scroll to position [426, 0]
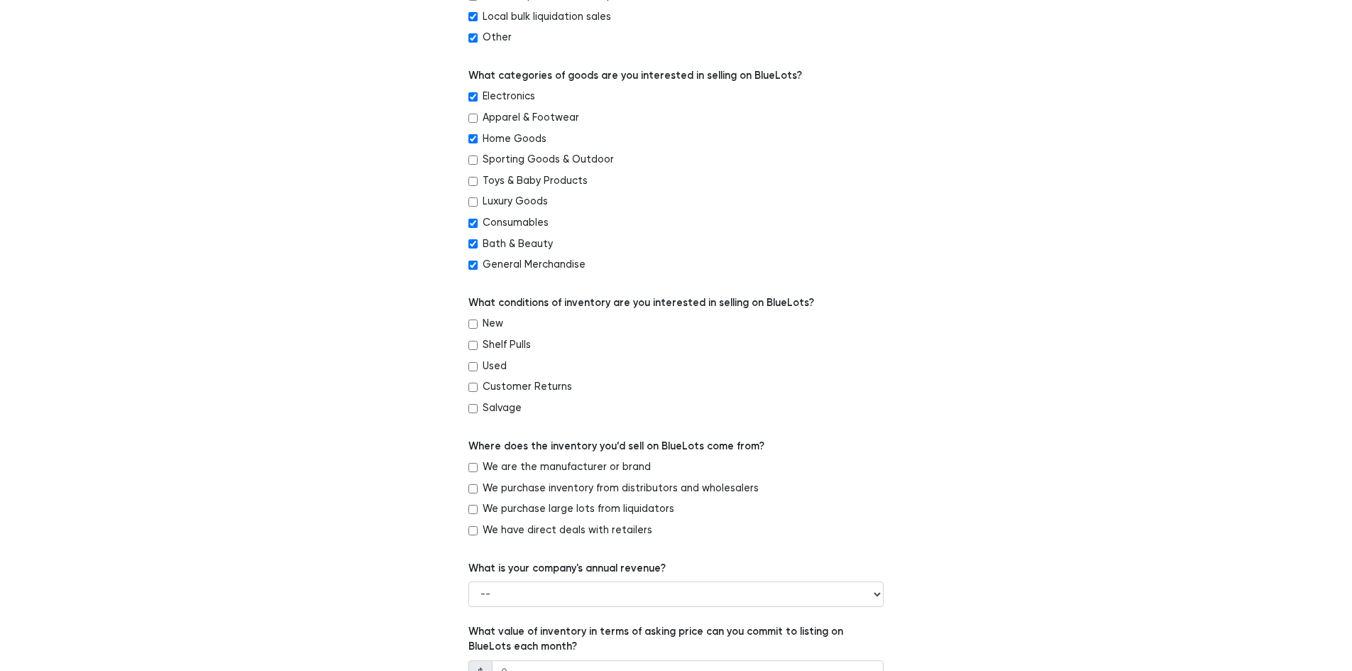
click at [473, 324] on input "New" at bounding box center [472, 323] width 9 height 9
checkbox input "true"
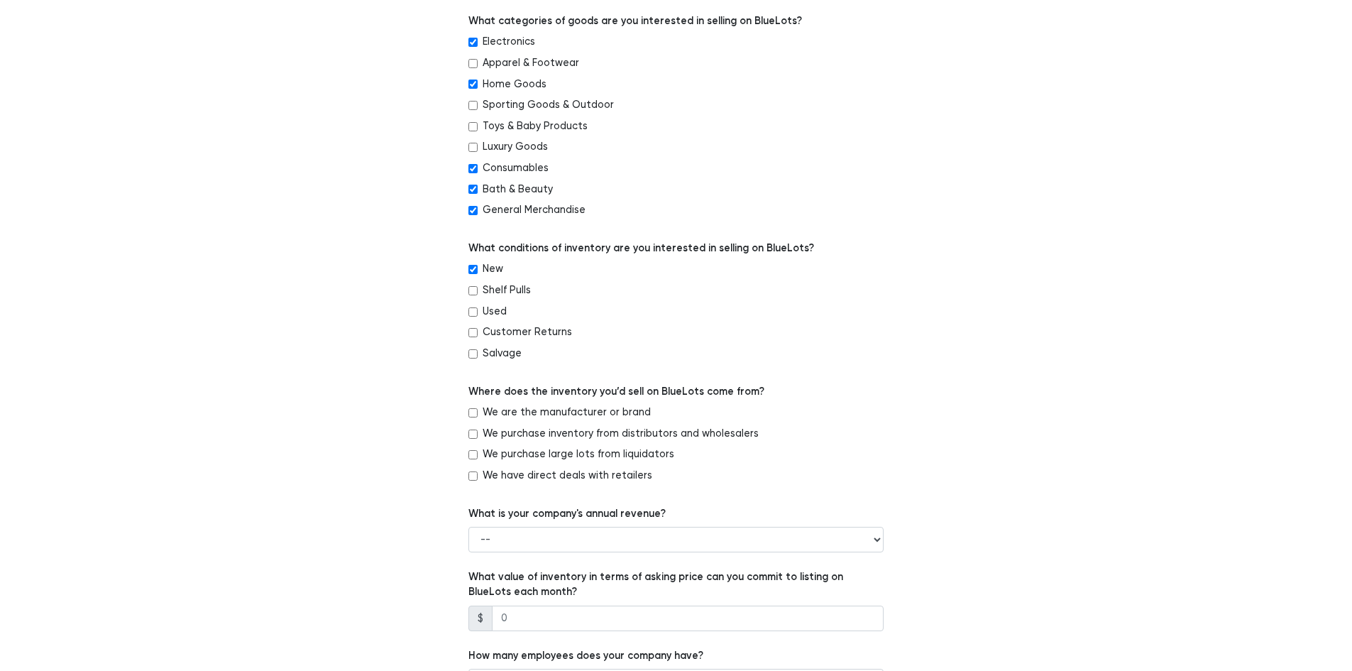
scroll to position [568, 0]
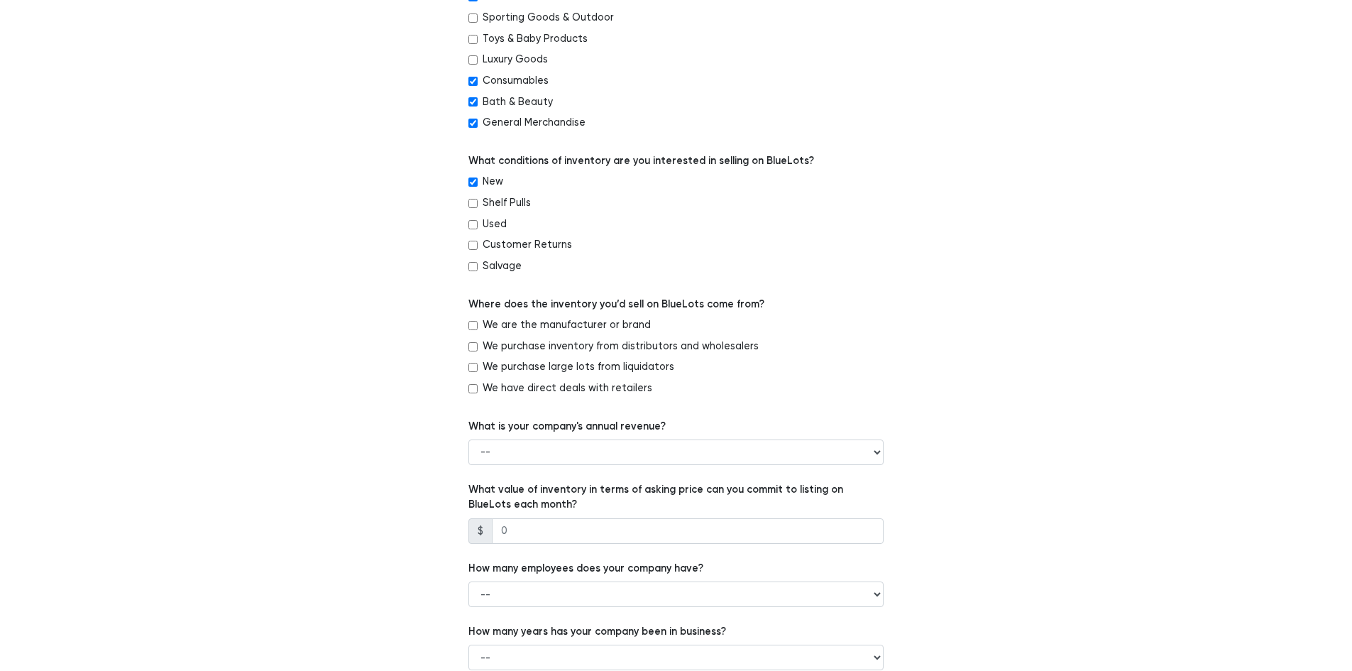
click at [473, 343] on input "We purchase inventory from distributors and wholesalers" at bounding box center [472, 346] width 9 height 9
checkbox input "true"
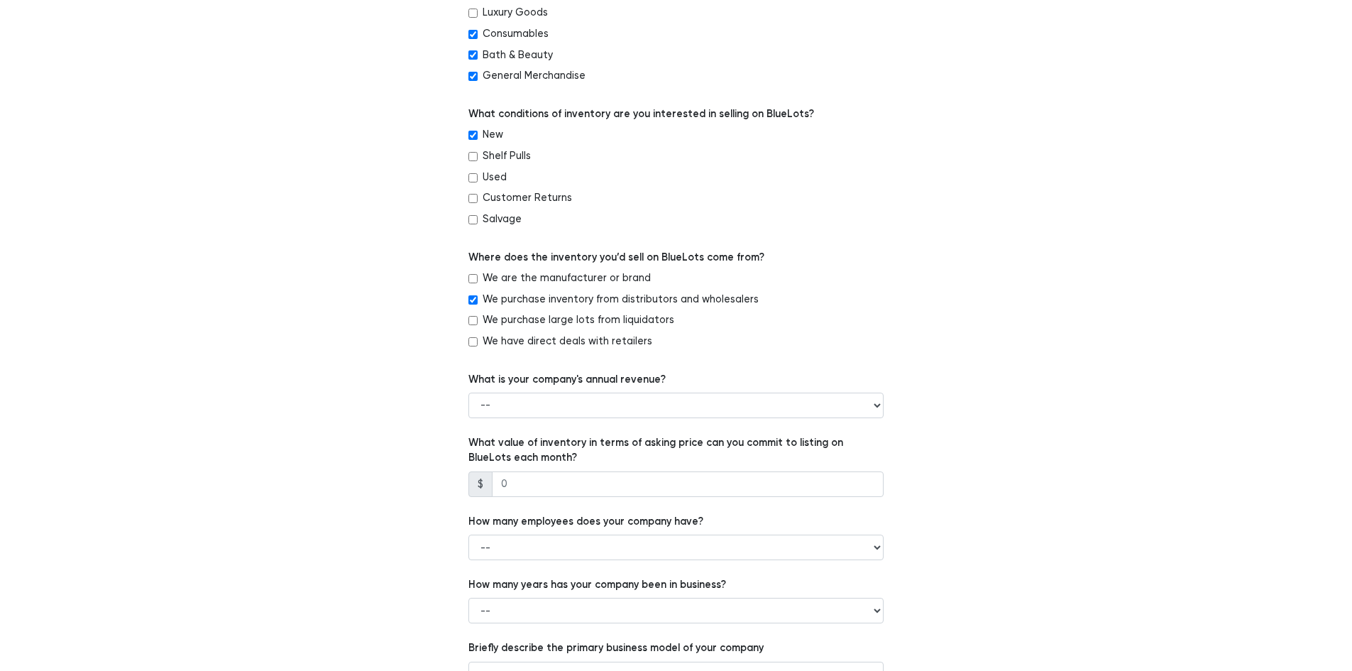
scroll to position [639, 0]
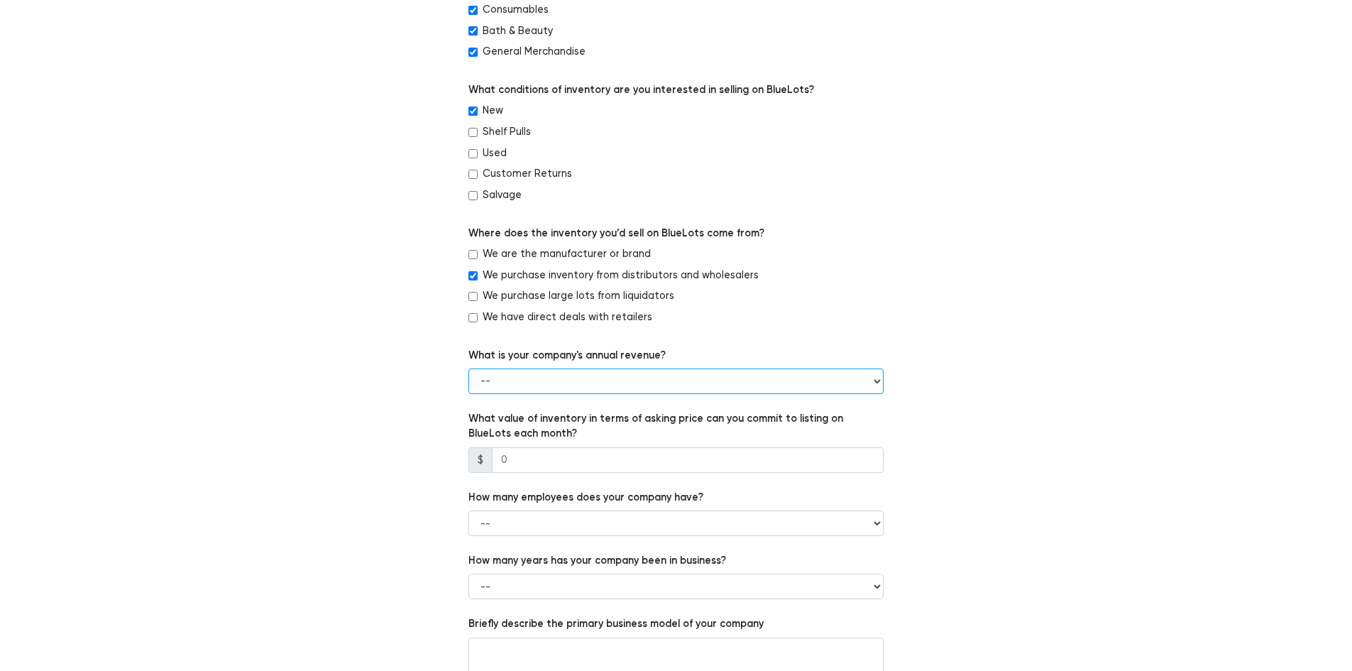
click at [869, 380] on select "-- Less than $100,000 $100,000 to $500,000 $500,000 to $1,000,000 $1,000,000 to…" at bounding box center [675, 381] width 415 height 26
select select "$500,000 to $1,000,000"
click at [468, 368] on select "-- Less than $100,000 $100,000 to $500,000 $500,000 to $1,000,000 $1,000,000 to…" at bounding box center [675, 381] width 415 height 26
click at [373, 418] on div "Which of the following best describes your company? -- Retailer Wholesaler Bran…" at bounding box center [676, 150] width 873 height 1202
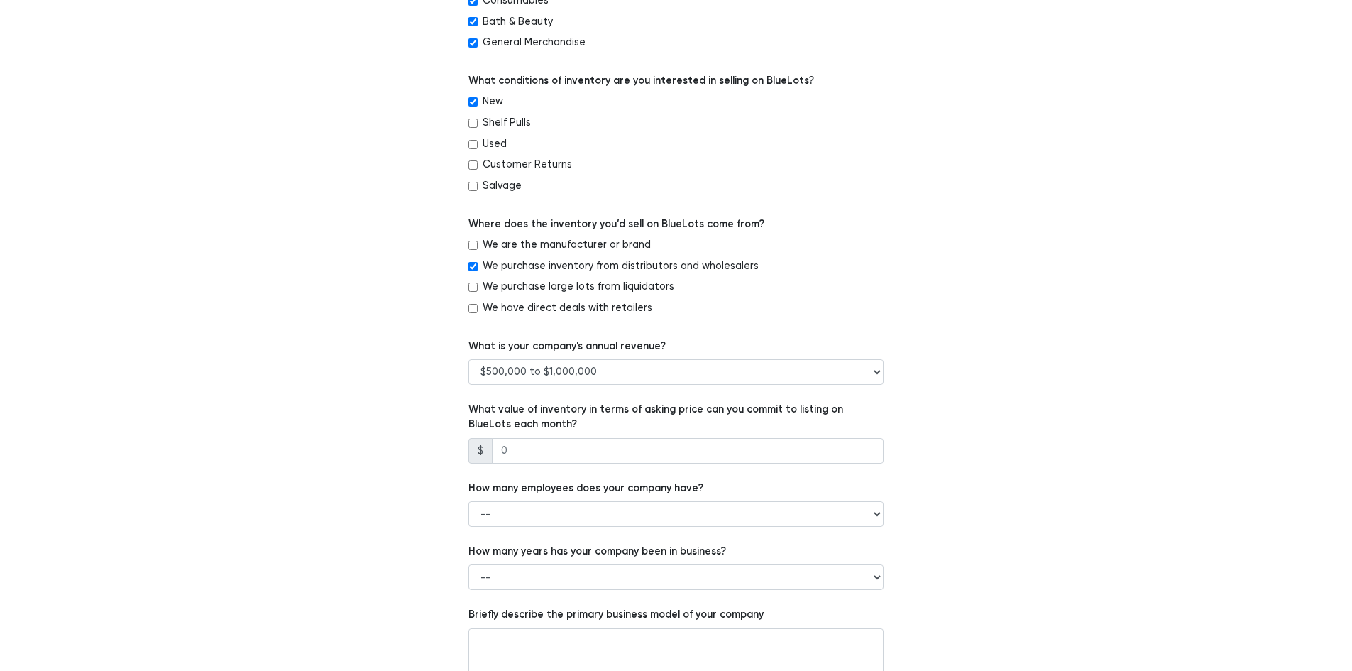
scroll to position [710, 0]
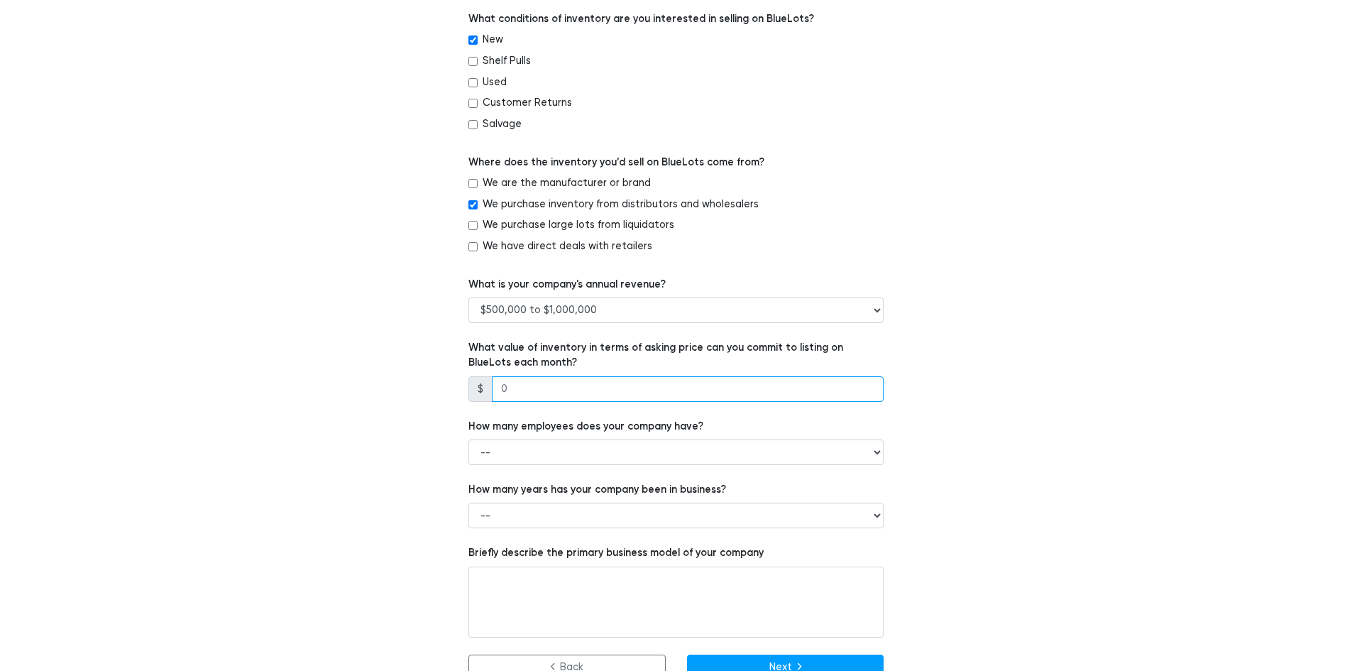
click at [541, 394] on input "number" at bounding box center [688, 389] width 392 height 26
drag, startPoint x: 455, startPoint y: 392, endPoint x: 438, endPoint y: 392, distance: 17.0
click at [438, 392] on div "Which of the following best describes your company? -- Retailer Wholesaler Bran…" at bounding box center [676, 79] width 873 height 1202
click at [512, 384] on input "100000" at bounding box center [688, 389] width 392 height 26
click at [516, 386] on input "100000" at bounding box center [688, 389] width 392 height 26
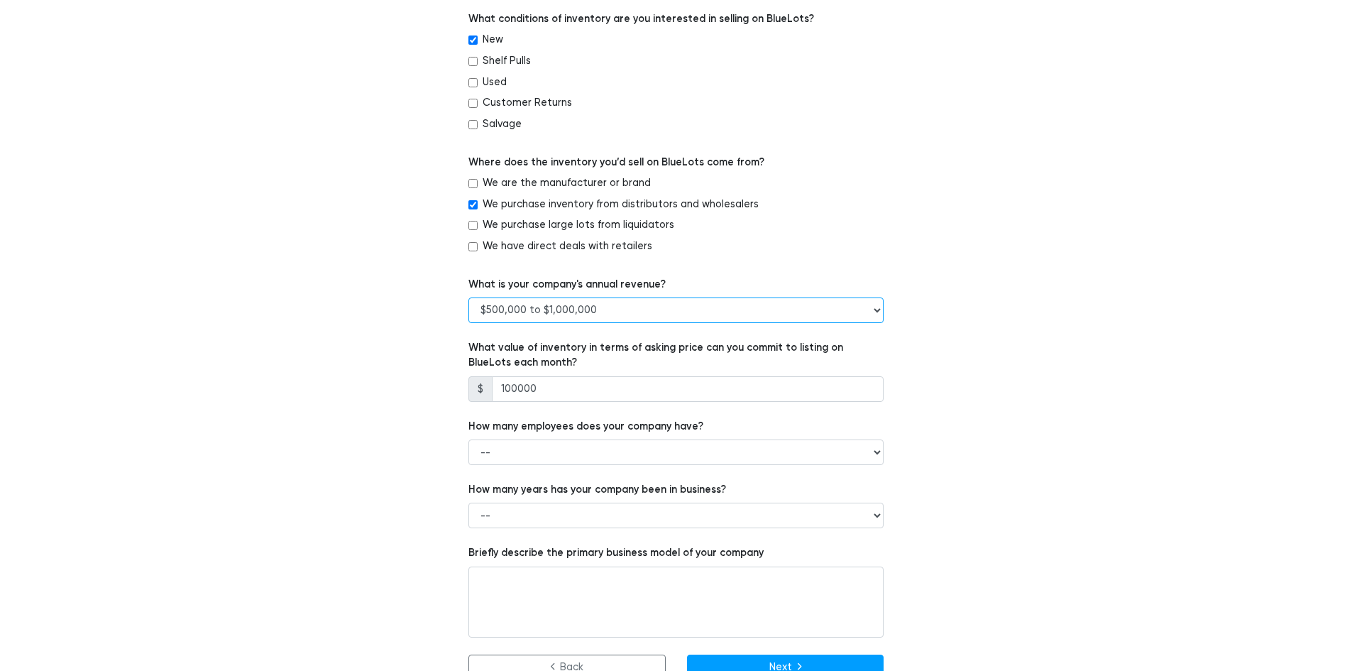
drag, startPoint x: 524, startPoint y: 311, endPoint x: 480, endPoint y: 311, distance: 44.7
click at [480, 311] on select "-- Less than $100,000 $100,000 to $500,000 $500,000 to $1,000,000 $1,000,000 to…" at bounding box center [675, 310] width 415 height 26
click at [361, 335] on div "Which of the following best describes your company? -- Retailer Wholesaler Bran…" at bounding box center [676, 79] width 873 height 1202
drag, startPoint x: 559, startPoint y: 391, endPoint x: 428, endPoint y: 385, distance: 130.7
click at [428, 385] on div "Which of the following best describes your company? -- Retailer Wholesaler Bran…" at bounding box center [676, 79] width 873 height 1202
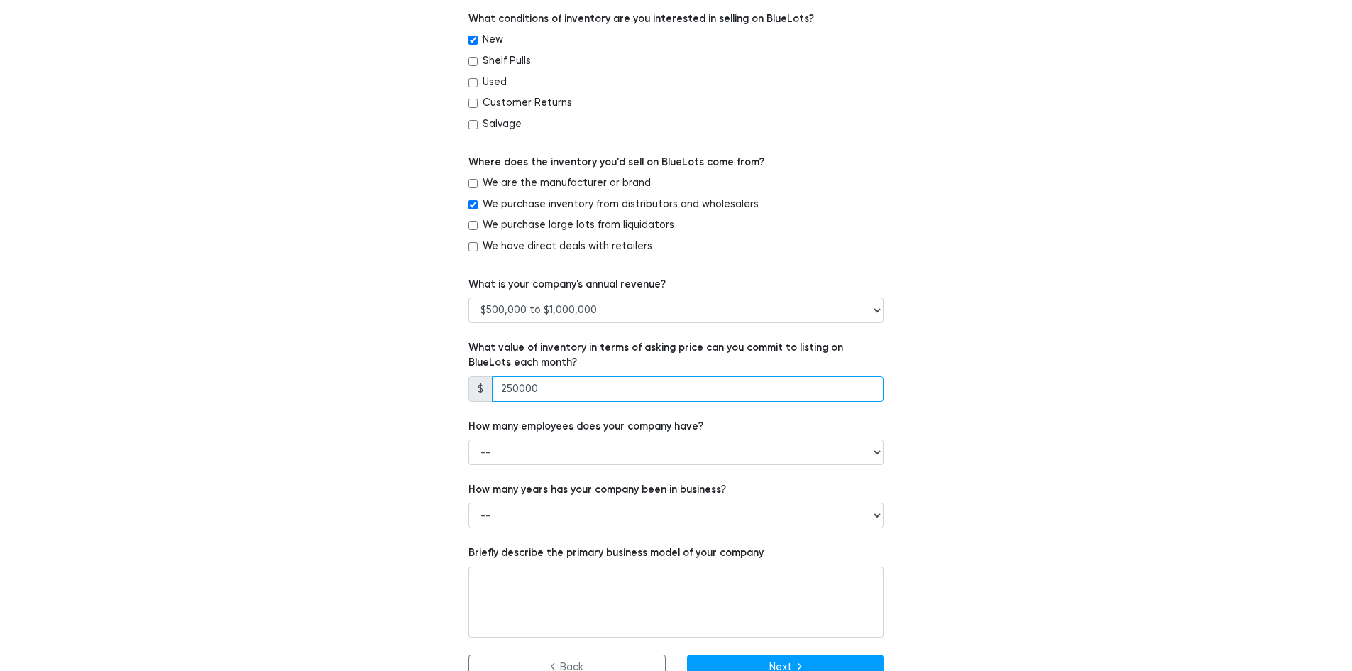
type input "250000"
click at [570, 461] on select "-- 1 - 5 6 - 20 21 - 50 More than 50" at bounding box center [675, 452] width 415 height 26
select select "1 - 5"
click at [468, 439] on select "-- 1 - 5 6 - 20 21 - 50 More than 50" at bounding box center [675, 452] width 415 height 26
click at [389, 476] on div "Which of the following best describes your company? -- Retailer Wholesaler Bran…" at bounding box center [676, 79] width 873 height 1202
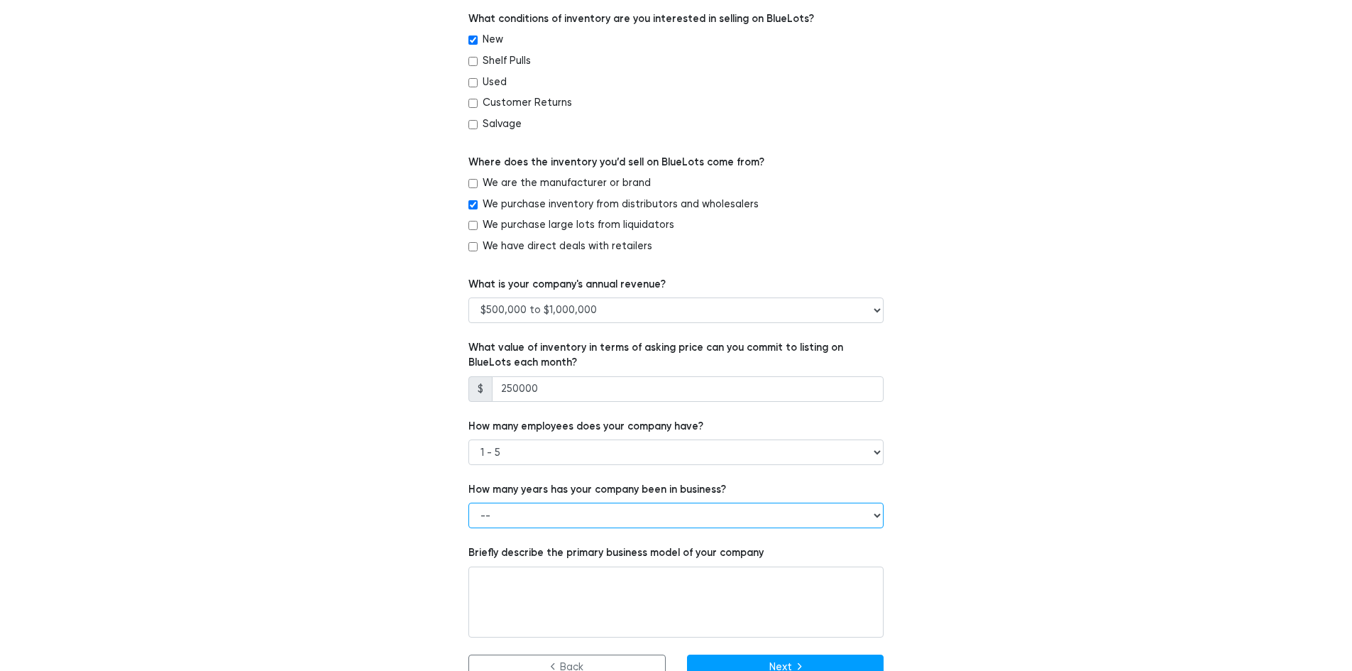
click at [667, 517] on select "-- Less than 1 year 1 to 3 years 4+ years" at bounding box center [675, 515] width 415 height 26
select select "4+ years"
click at [468, 502] on select "-- Less than 1 year 1 to 3 years 4+ years" at bounding box center [675, 515] width 415 height 26
click at [384, 540] on div "Which of the following best describes your company? -- Retailer Wholesaler Bran…" at bounding box center [676, 79] width 873 height 1202
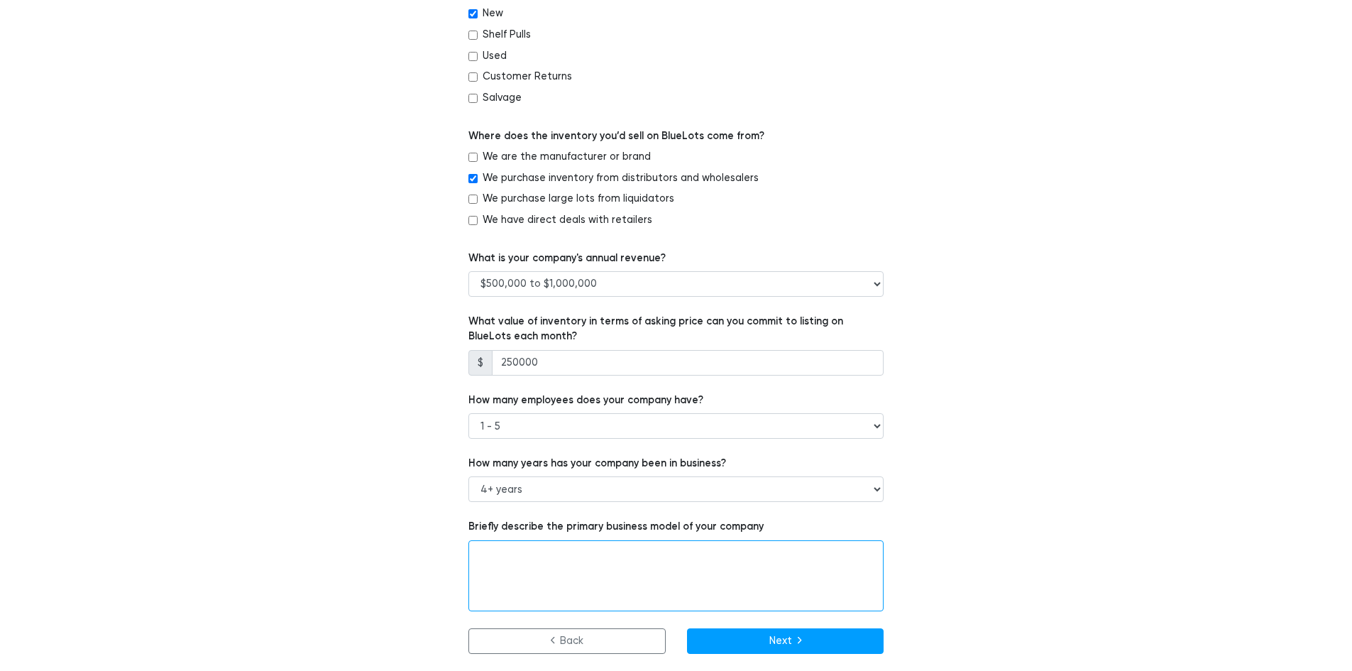
click at [585, 575] on textarea at bounding box center [675, 575] width 415 height 71
drag, startPoint x: 596, startPoint y: 552, endPoint x: 526, endPoint y: 558, distance: 70.5
click at [526, 558] on textarea "Wholesale/close out company." at bounding box center [675, 575] width 415 height 71
click at [607, 551] on textarea "Wholesale OTC/Health and beauty company looking to expand." at bounding box center [675, 575] width 415 height 71
click at [771, 545] on textarea "Wholesale OTC/Health & Beauty company looking to expand." at bounding box center [675, 575] width 415 height 71
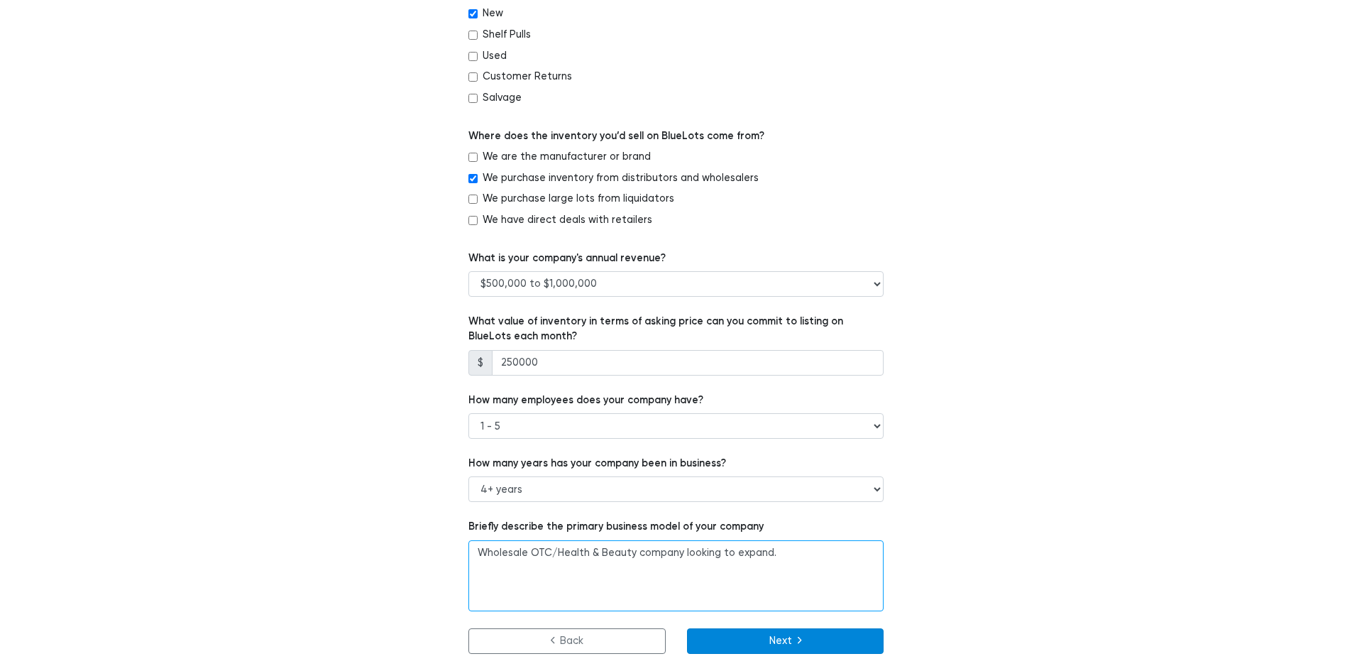
type textarea "Wholesale OTC/Health & Beauty company looking to expand."
click at [776, 638] on button "Next" at bounding box center [785, 641] width 197 height 26
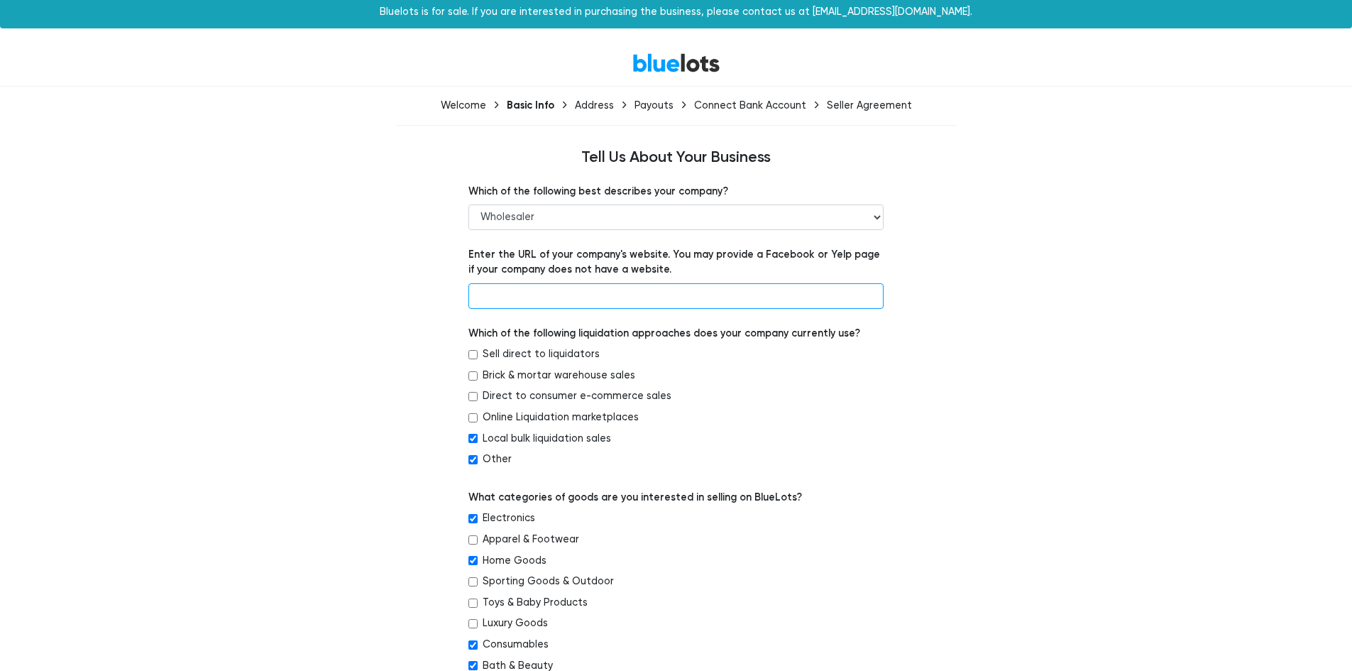
scroll to position [0, 0]
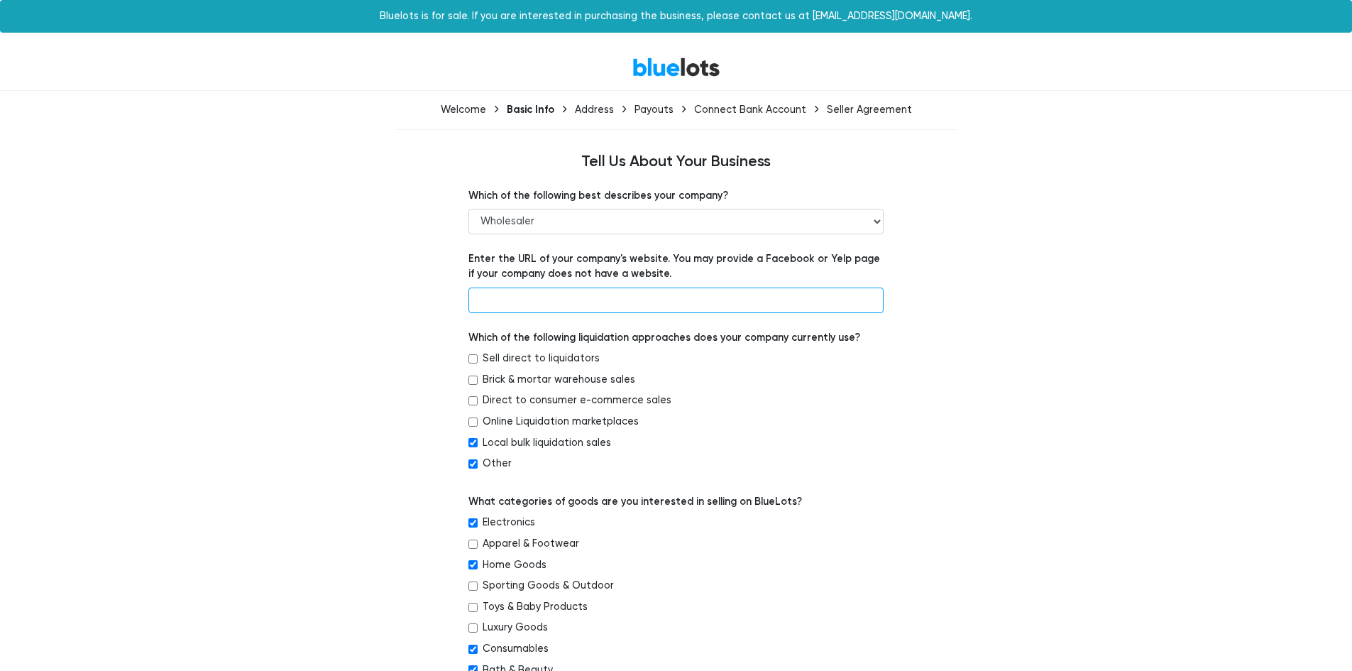
click at [497, 302] on input "text" at bounding box center [675, 300] width 415 height 26
paste input "https://www.amazon.com/sp?ie=UTF8&seller=A25RP82X5BY8QM&isAmazonFulfilled=1&asi…"
type input "https://www.amazon.com/sp?ie=UTF8&seller=A25RP82X5BY8QM&isAmazonFulfilled=1&asi…"
click at [557, 224] on select "-- Retailer Wholesaler Brand or Manufacturer Liquidator 3PL Other" at bounding box center [675, 222] width 415 height 26
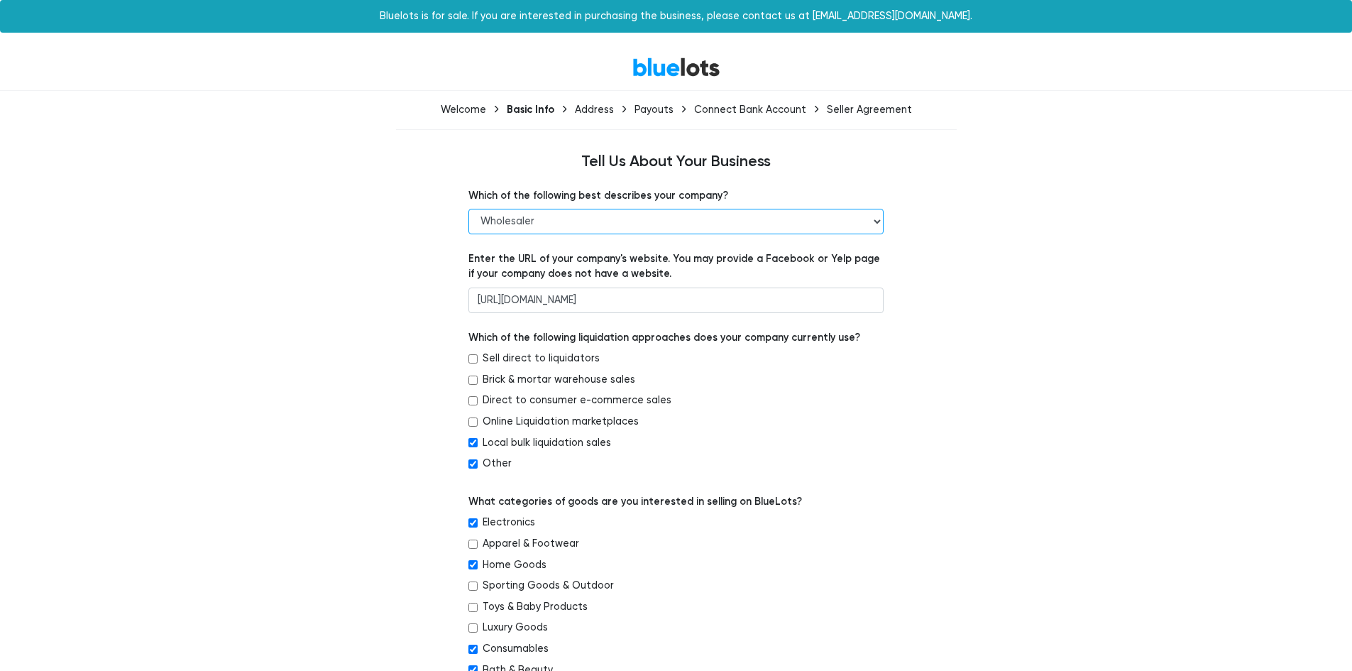
scroll to position [0, 0]
click at [468, 209] on select "-- Retailer Wholesaler Brand or Manufacturer Liquidator 3PL Other" at bounding box center [675, 222] width 415 height 26
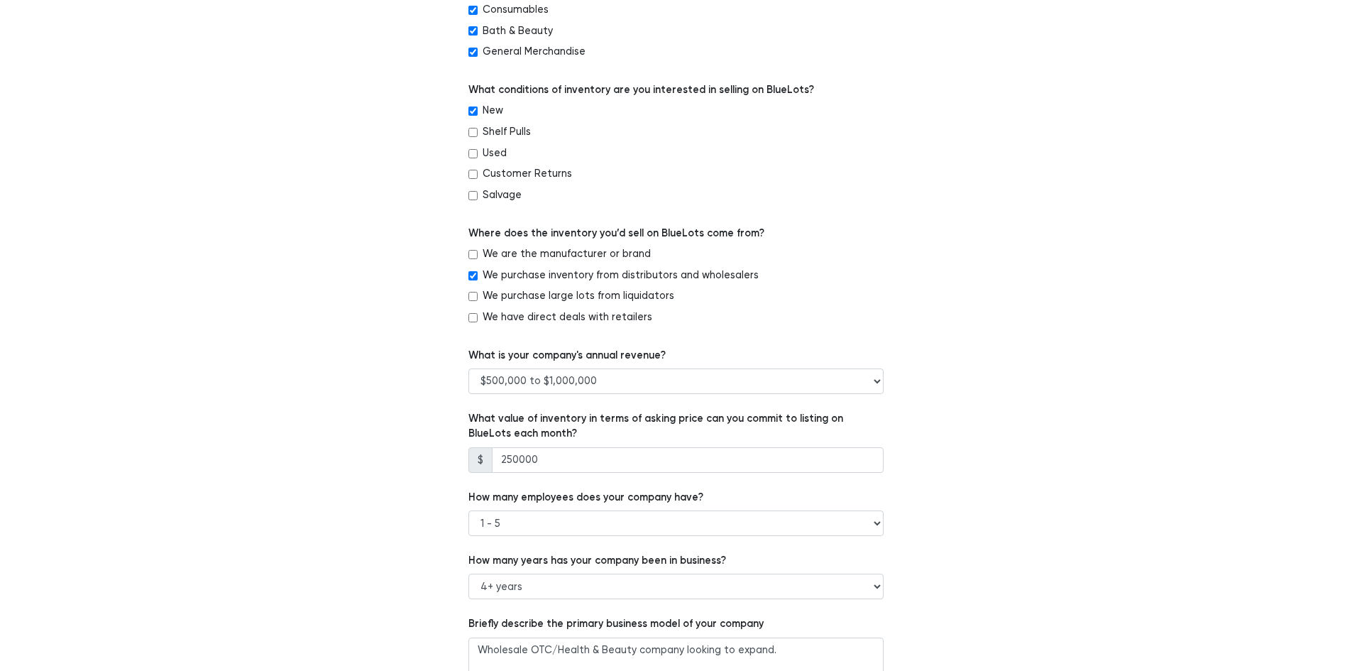
scroll to position [736, 0]
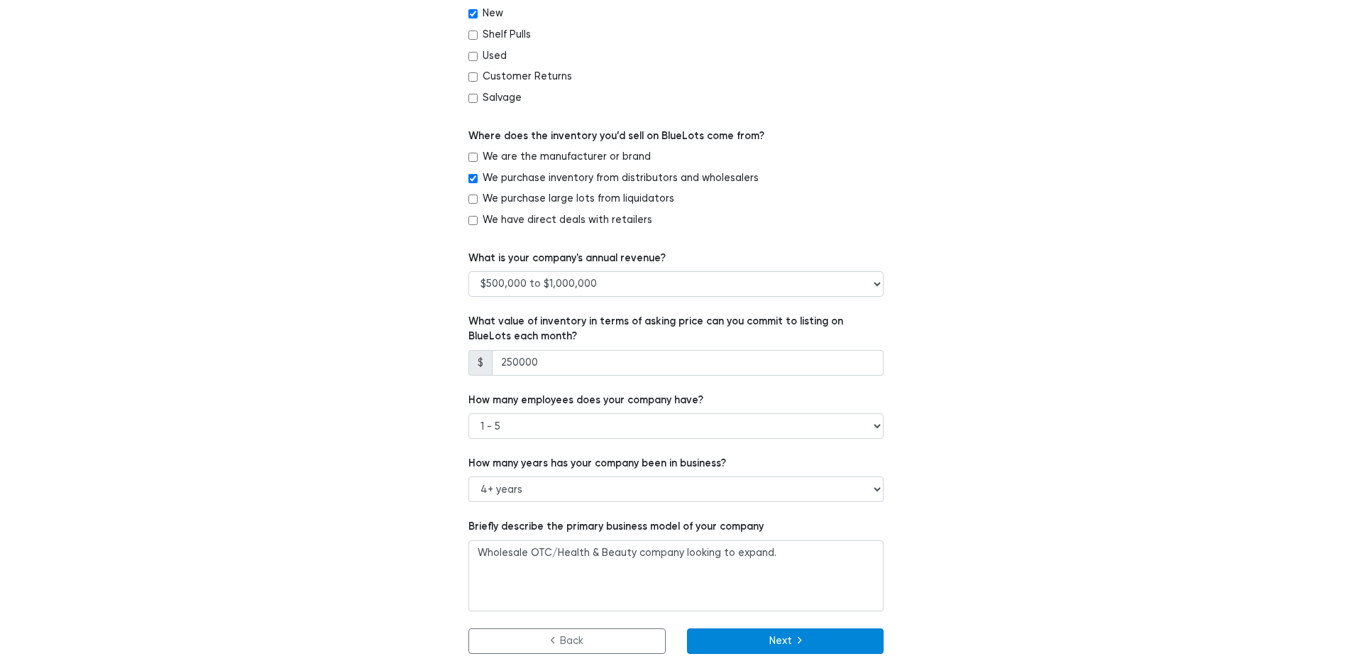
click at [808, 636] on button "Next" at bounding box center [785, 641] width 197 height 26
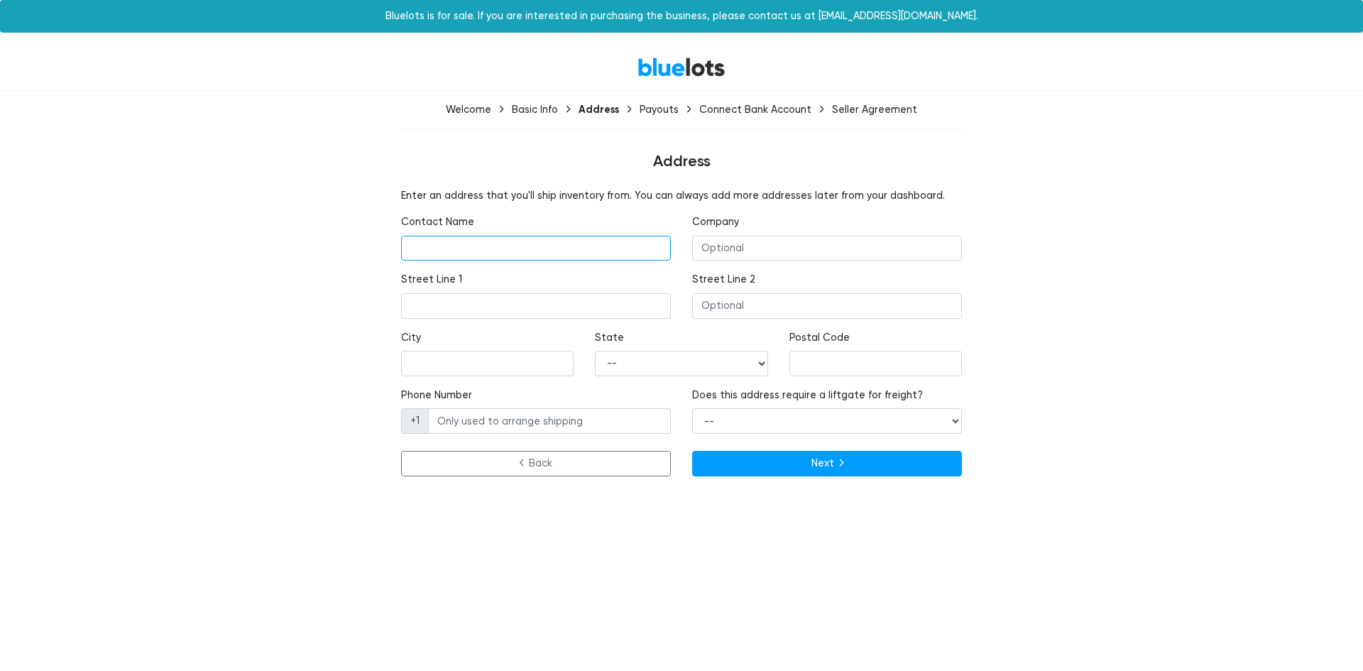
click at [571, 242] on input "text" at bounding box center [536, 249] width 270 height 26
type input "[PERSON_NAME]"
click at [740, 246] on input "text" at bounding box center [827, 249] width 270 height 26
click at [502, 310] on input "text" at bounding box center [536, 306] width 270 height 26
type input "445 Avenue Y"
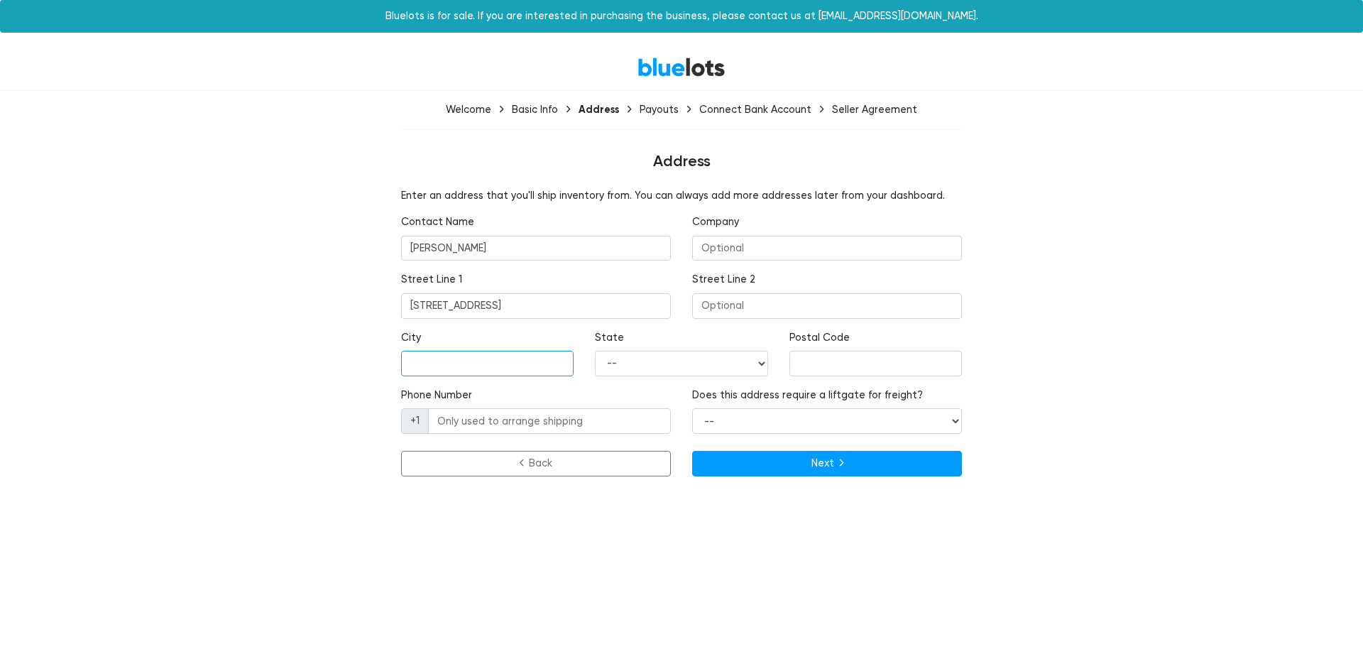
type input "Brooklyn"
select select "NY"
type input "11223"
type input "6463619305"
click at [183, 385] on div "BlueLots Welcome Basic Info Address Payouts Connect Bank Account Seller Agreeme…" at bounding box center [681, 263] width 1363 height 438
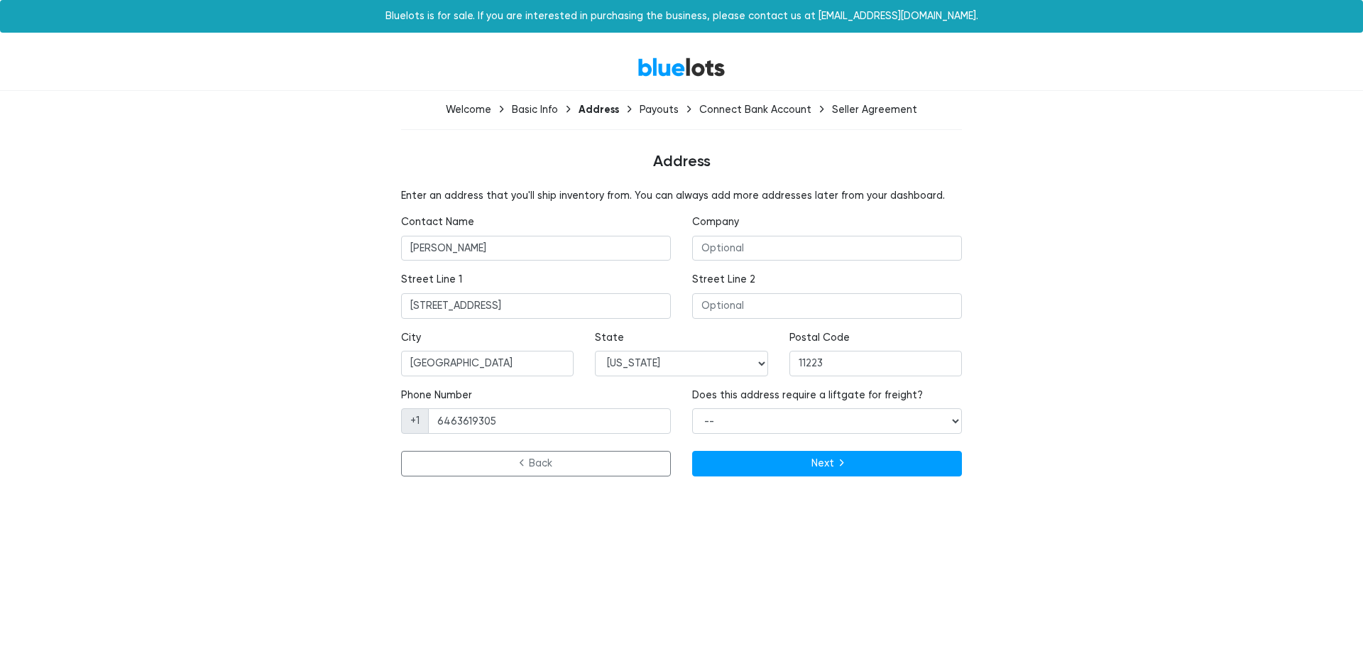
click at [1083, 241] on div "Enter an address that you'll ship inventory from. You can always add more addre…" at bounding box center [681, 335] width 873 height 294
click at [952, 420] on select "-- Yes No" at bounding box center [827, 421] width 270 height 26
drag, startPoint x: 499, startPoint y: 317, endPoint x: 280, endPoint y: 294, distance: 220.5
click at [280, 294] on div "Enter an address that you'll ship inventory from. You can always add more addre…" at bounding box center [681, 335] width 873 height 294
type input "5620 1st ave"
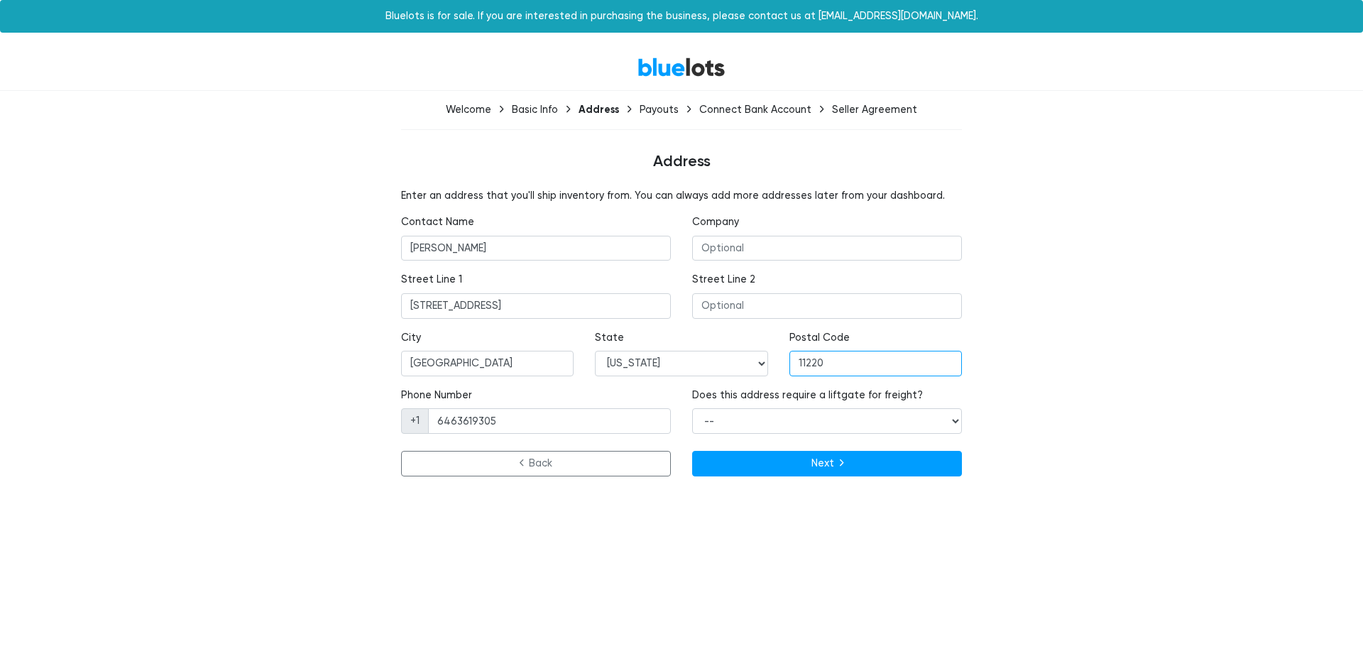
type input "11220"
click at [261, 353] on div "Enter an address that you'll ship inventory from. You can always add more addre…" at bounding box center [681, 335] width 873 height 294
click at [894, 416] on select "-- Yes No" at bounding box center [827, 421] width 270 height 26
select select "false"
click at [692, 408] on select "-- Yes No" at bounding box center [827, 421] width 270 height 26
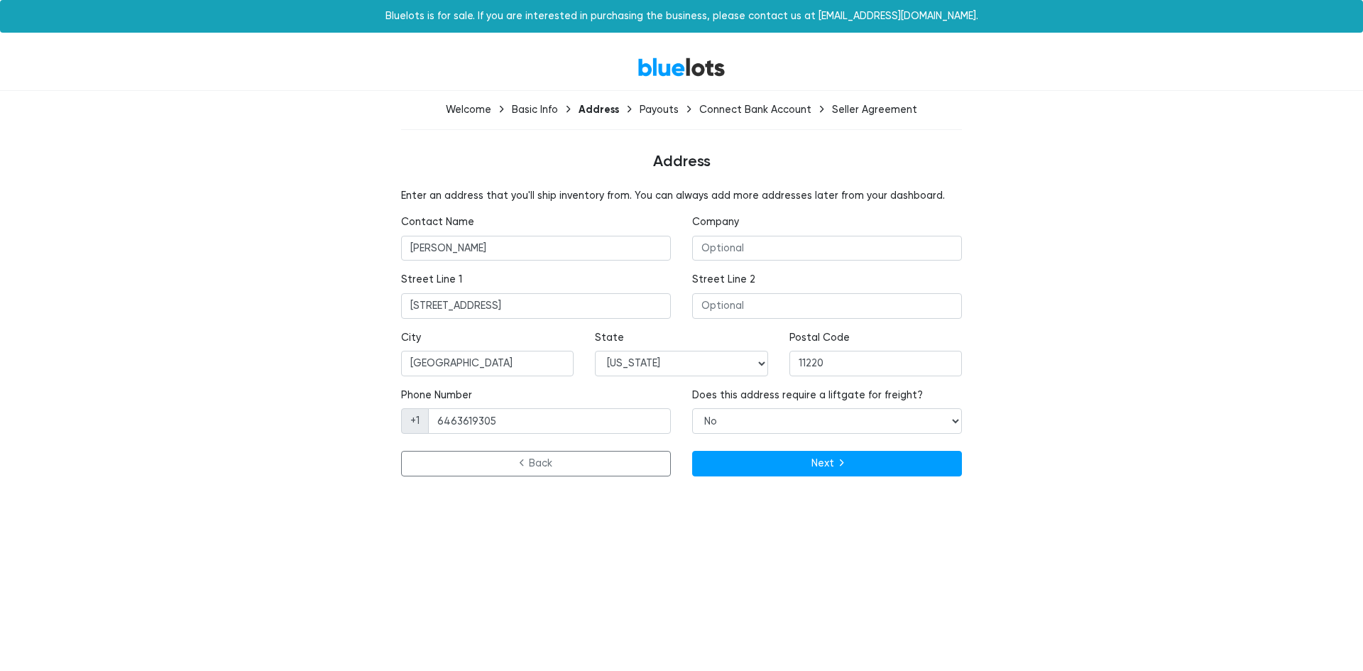
click at [228, 499] on html "Bluelots is for sale. If you are interested in purchasing the business, please …" at bounding box center [681, 249] width 1363 height 499
click at [148, 489] on html "Bluelots is for sale. If you are interested in purchasing the business, please …" at bounding box center [681, 249] width 1363 height 499
click at [1141, 365] on div "BlueLots Welcome Basic Info Address Payouts Connect Bank Account Seller Agreeme…" at bounding box center [681, 263] width 1363 height 438
click at [1123, 285] on div "BlueLots Welcome Basic Info Address Payouts Connect Bank Account Seller Agreeme…" at bounding box center [681, 263] width 1363 height 438
click at [837, 467] on button "Next" at bounding box center [827, 464] width 270 height 26
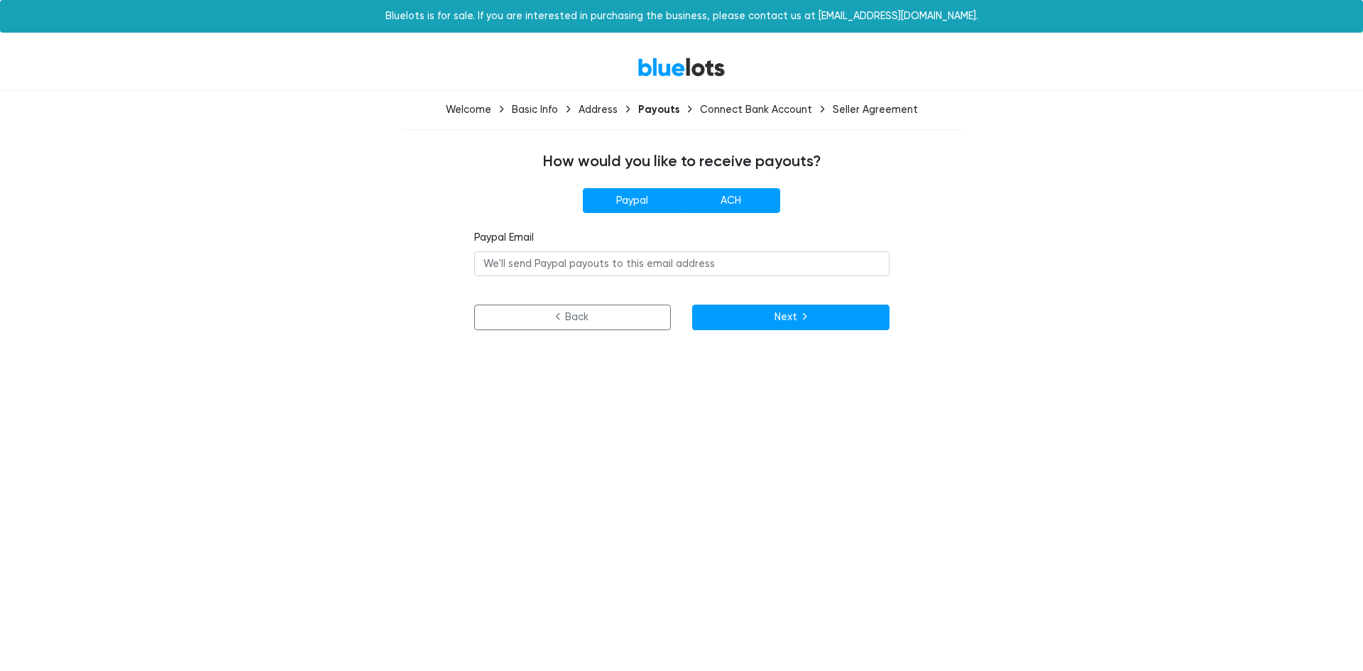
click at [741, 202] on label "ACH" at bounding box center [730, 201] width 99 height 26
radio input"] "true"
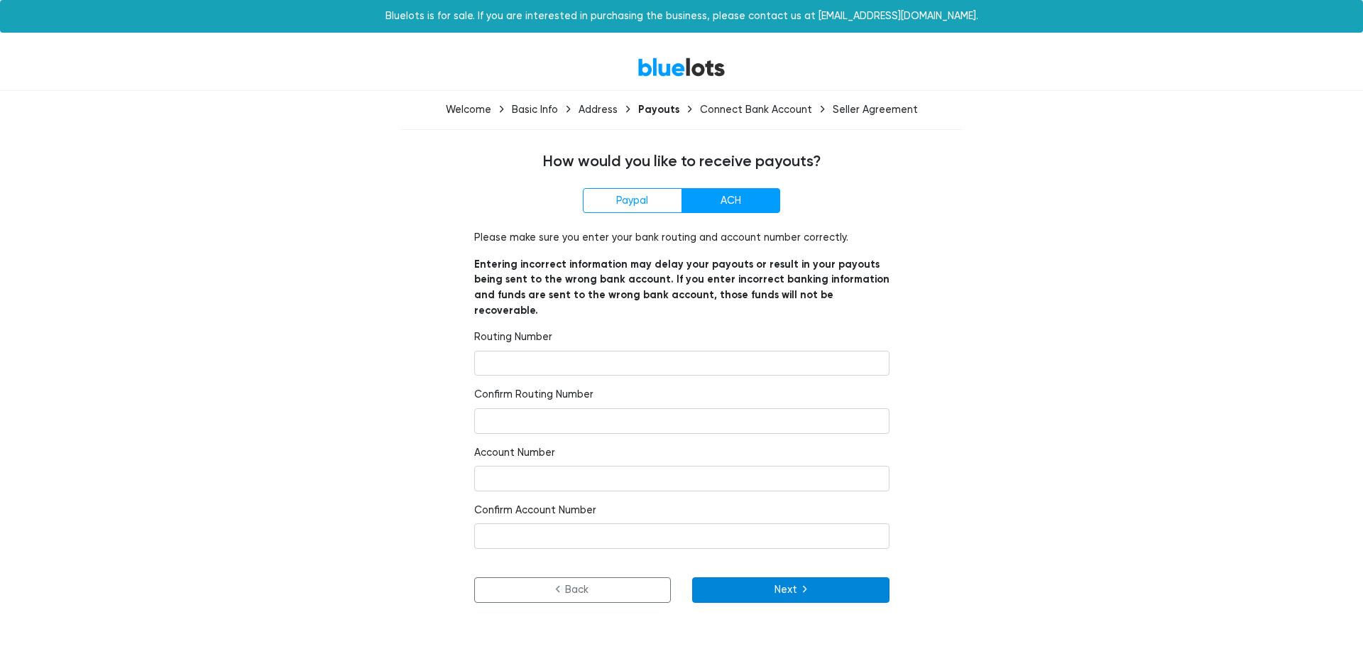
click at [737, 577] on button "Next" at bounding box center [790, 590] width 197 height 26
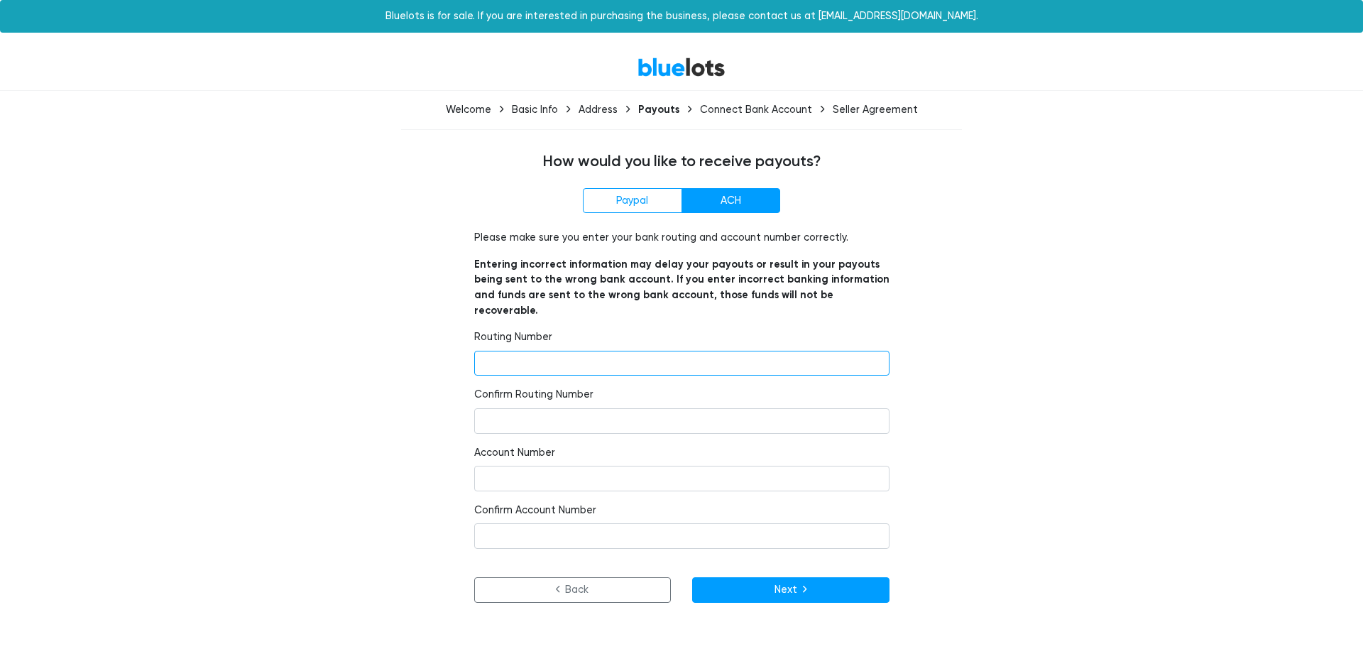
click at [500, 351] on input "number" at bounding box center [681, 364] width 415 height 26
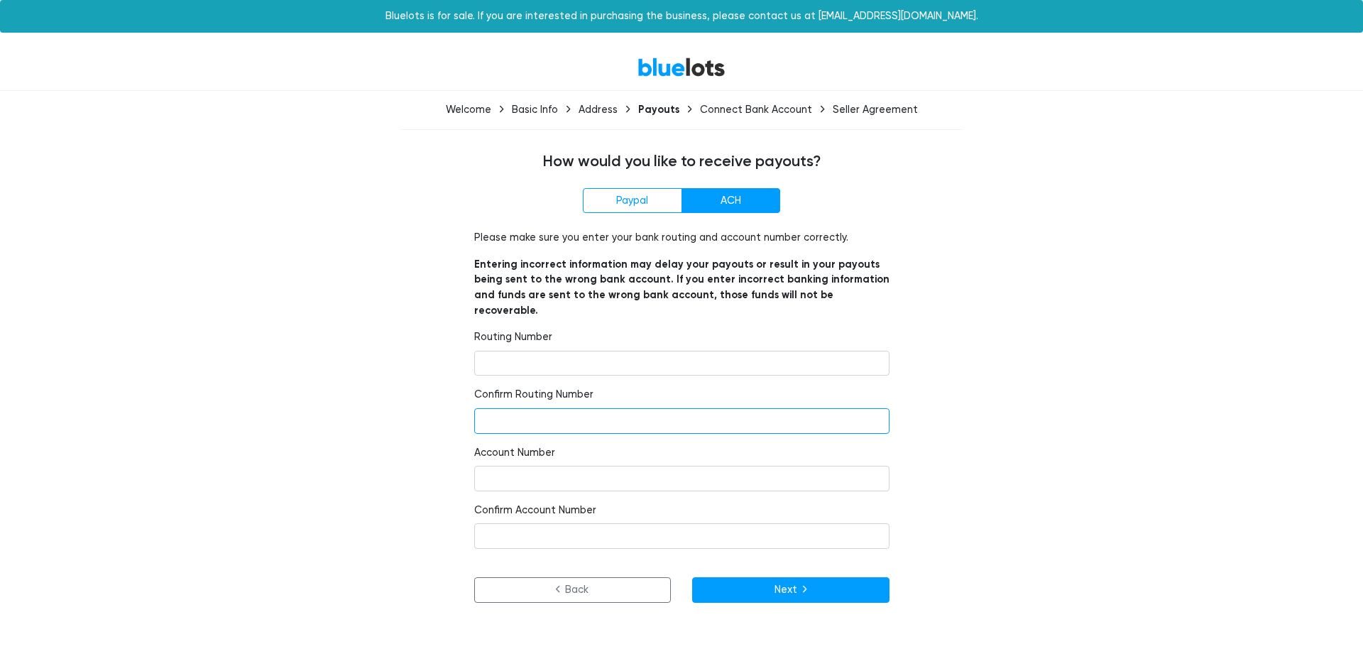
click at [502, 408] on input "number" at bounding box center [681, 421] width 415 height 26
click at [307, 475] on div "Paypal ACH Paypal Email Please make sure you enter your bank routing and accoun…" at bounding box center [681, 395] width 873 height 414
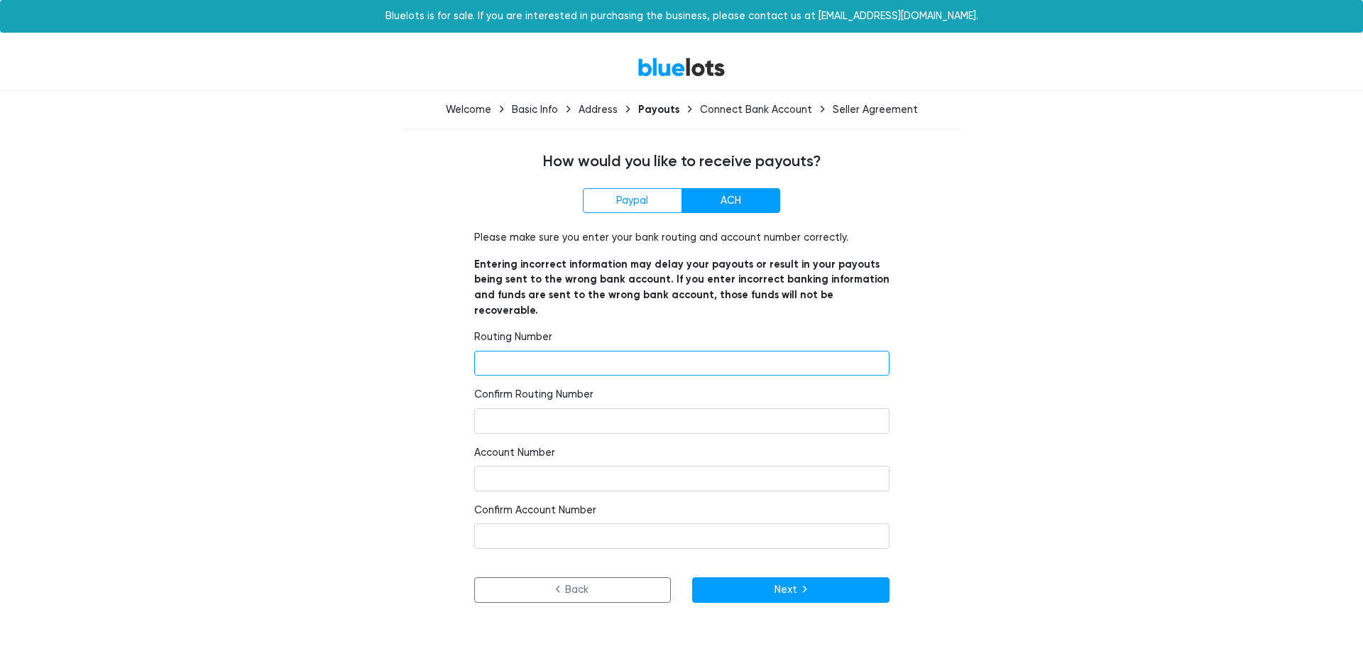
click at [546, 351] on input "number" at bounding box center [681, 364] width 415 height 26
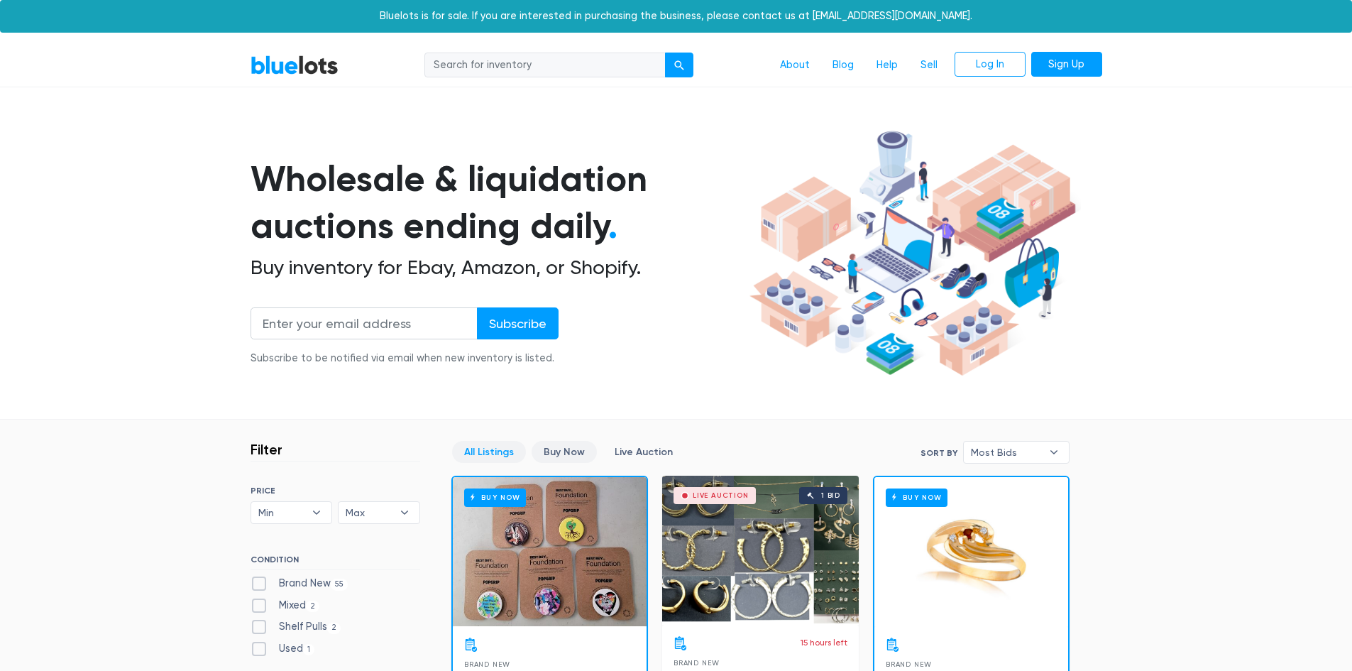
click at [568, 456] on link "Buy Now" at bounding box center [564, 452] width 65 height 22
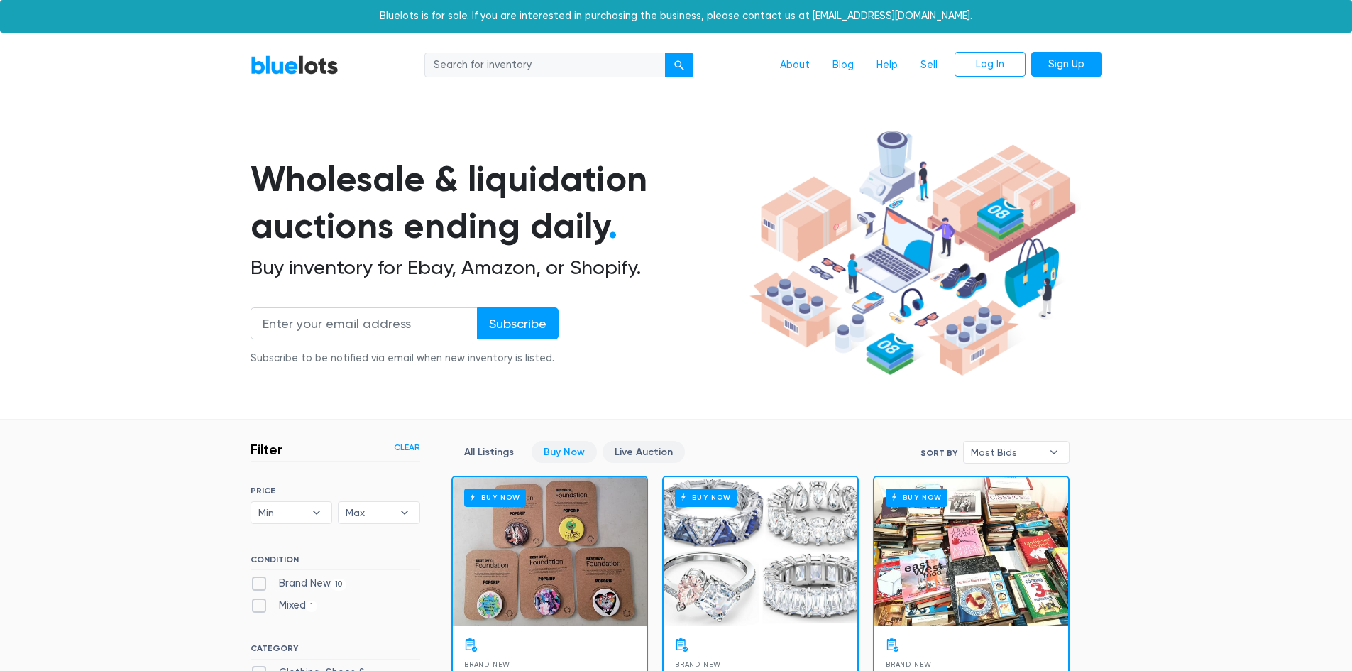
click at [649, 453] on link "Live Auction" at bounding box center [644, 452] width 82 height 22
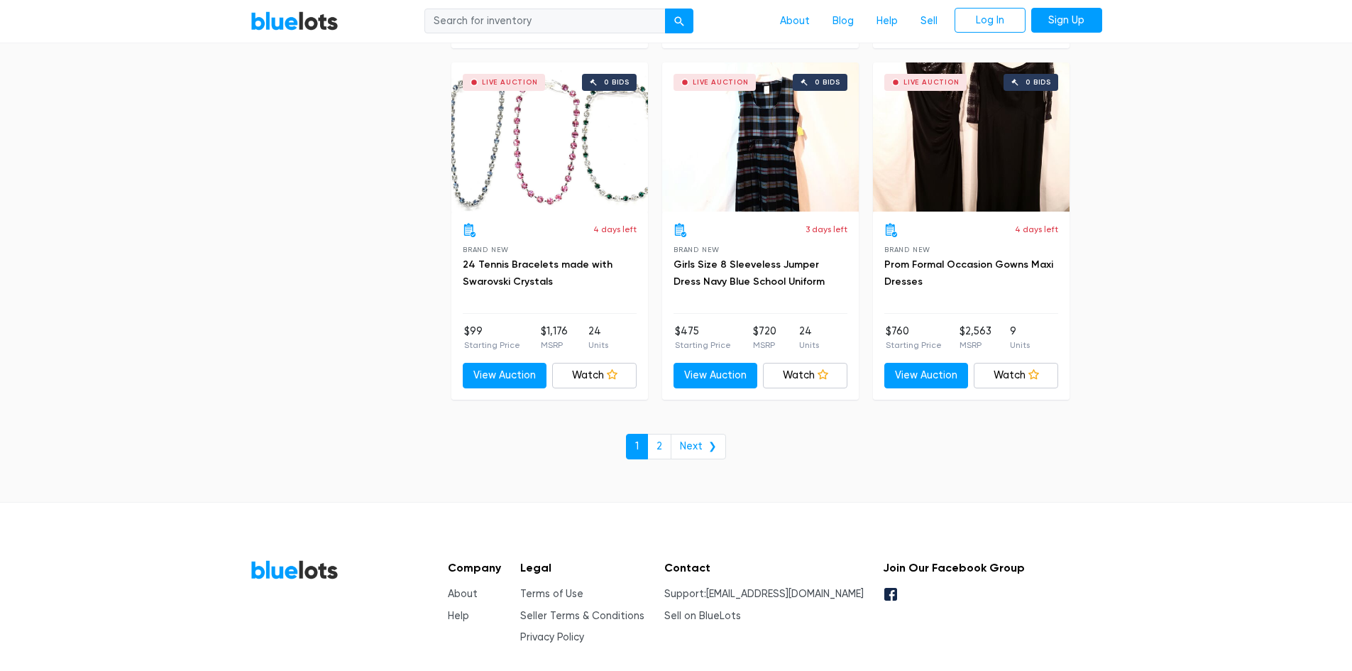
scroll to position [5397, 0]
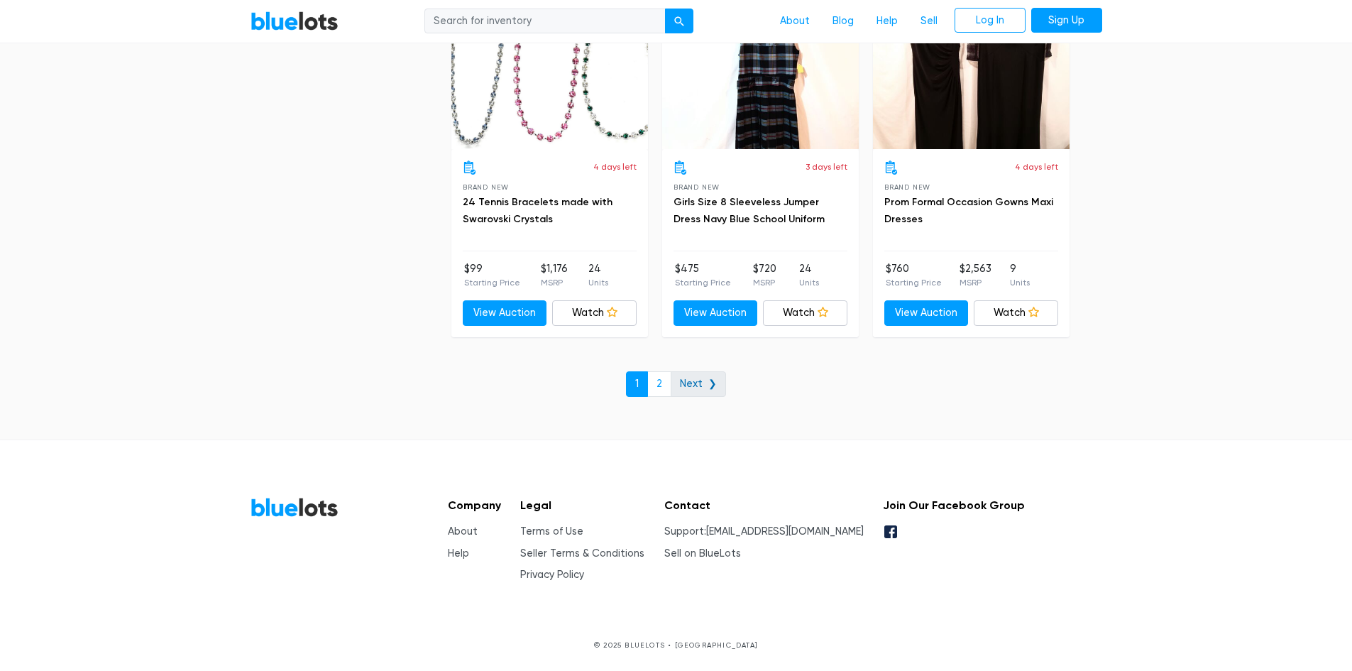
click at [703, 390] on link "Next ❯" at bounding box center [698, 384] width 55 height 26
